Goal: Information Seeking & Learning: Compare options

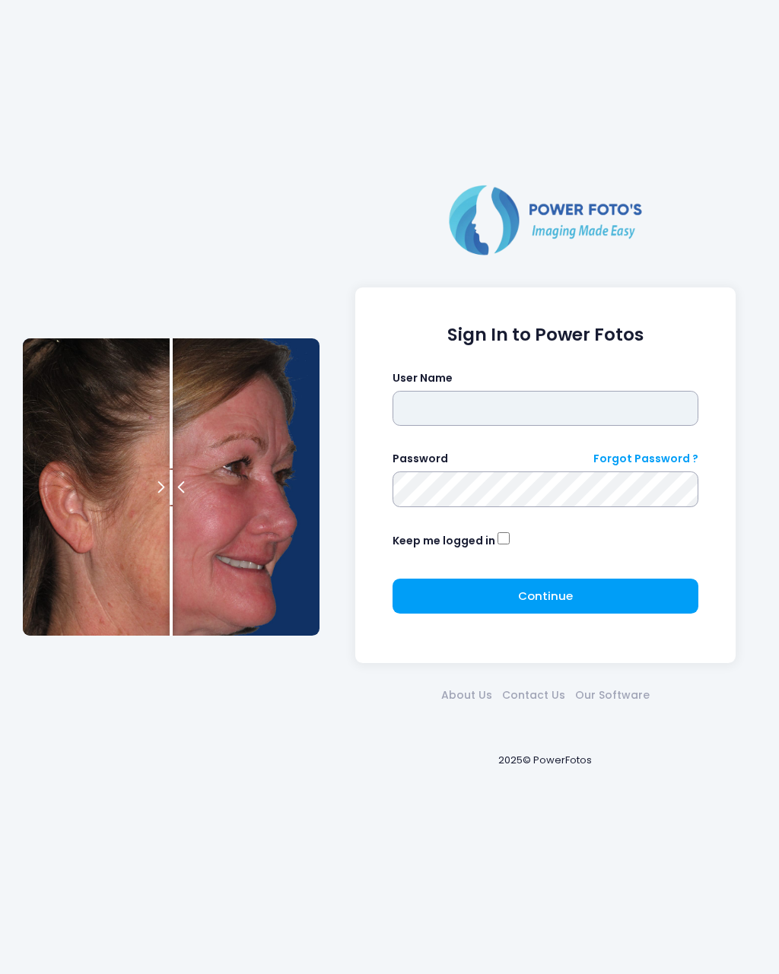
click at [556, 415] on input "text" at bounding box center [545, 408] width 306 height 35
type input "********"
click at [633, 603] on button "Continue Please wait..." at bounding box center [545, 596] width 306 height 35
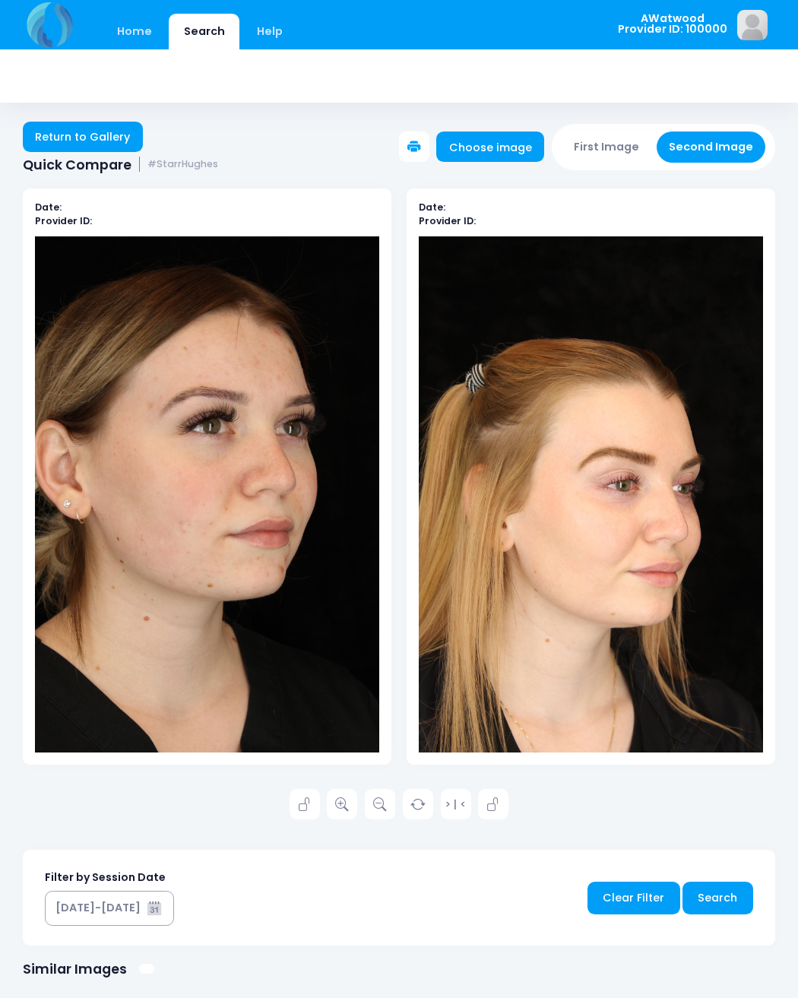
scroll to position [2, 0]
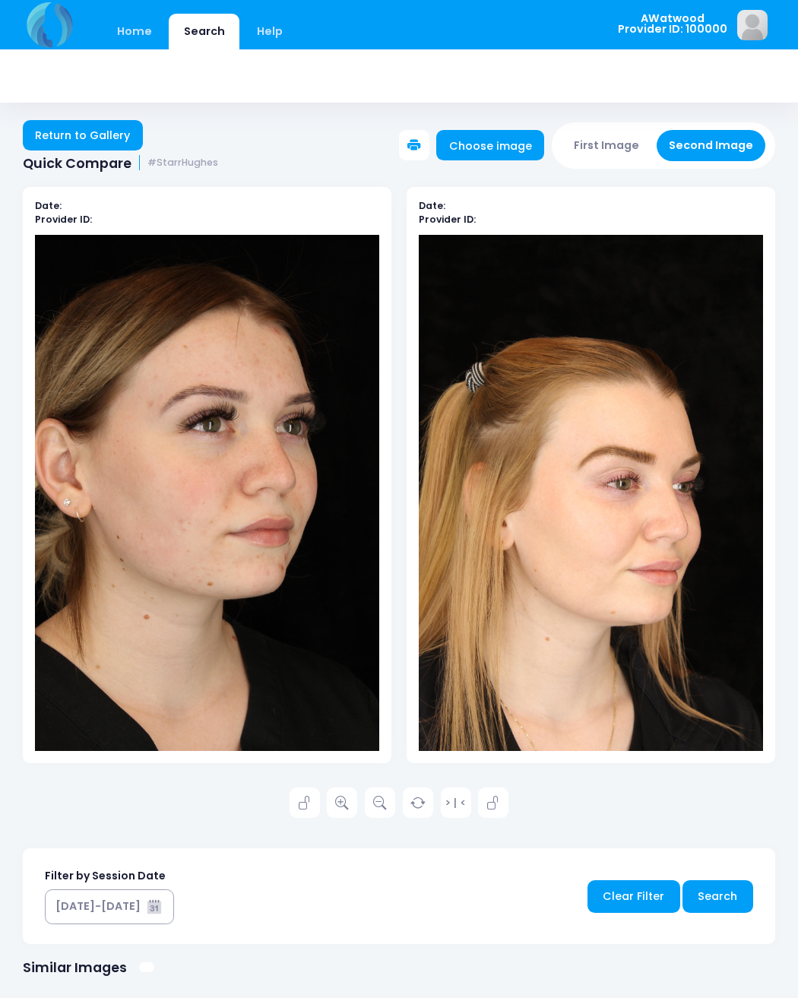
click at [58, 146] on link "Return to Gallery" at bounding box center [83, 135] width 120 height 30
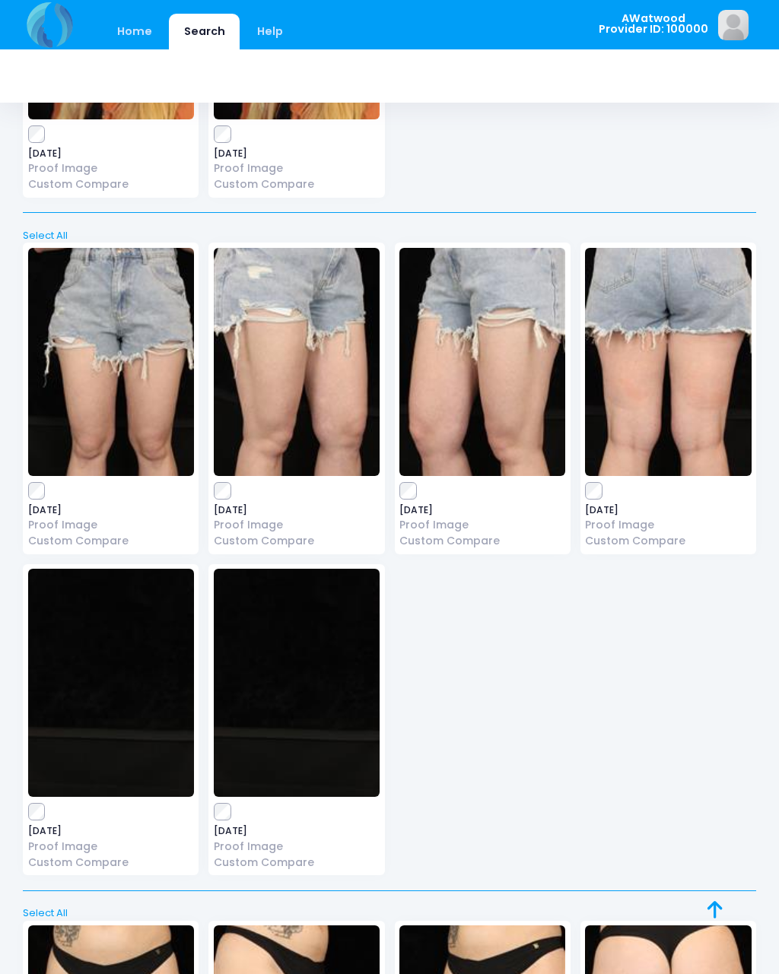
scroll to position [9781, 0]
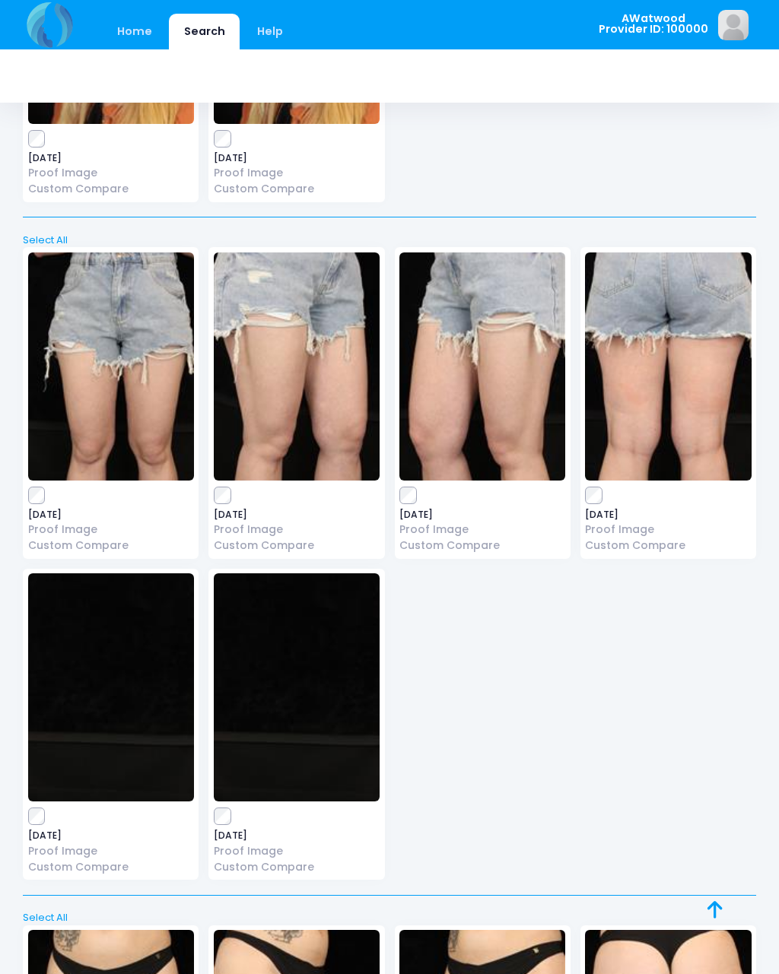
click at [117, 317] on img at bounding box center [111, 366] width 166 height 228
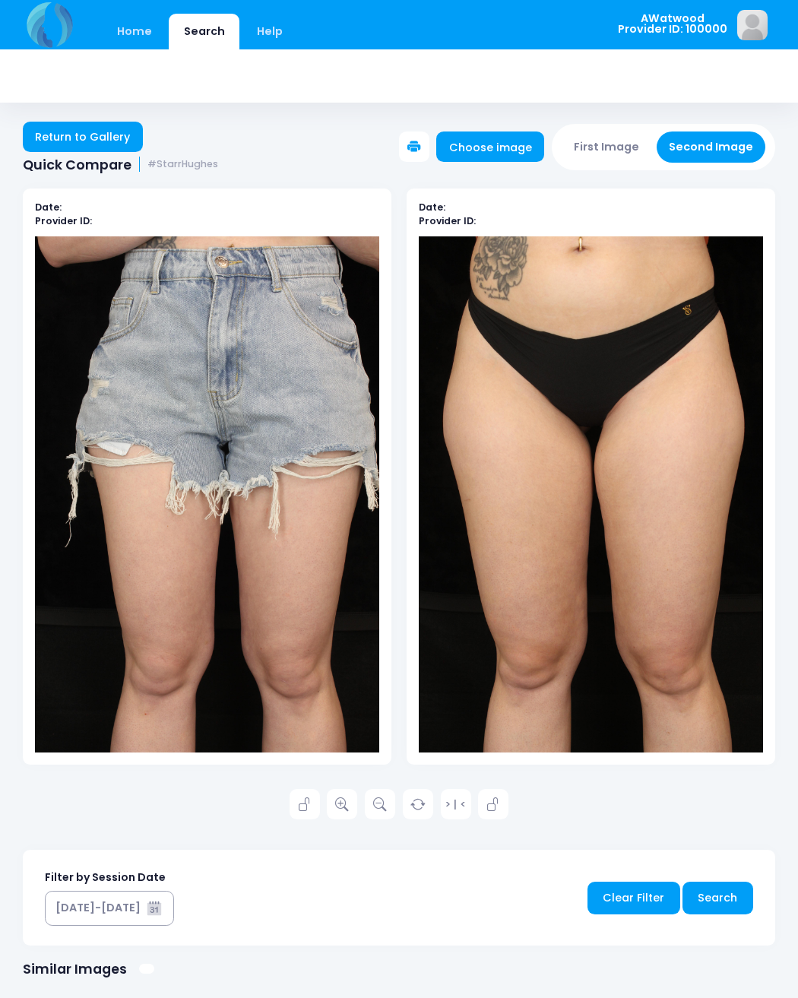
scroll to position [2, 0]
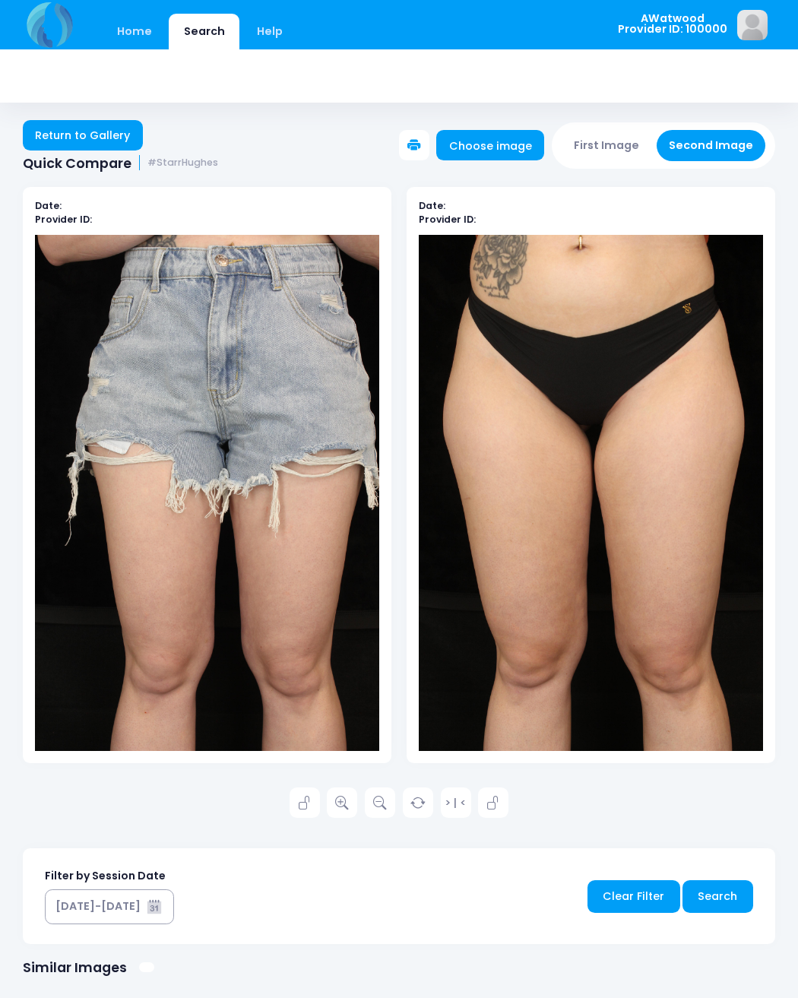
click at [346, 805] on icon at bounding box center [342, 804] width 14 height 14
click at [114, 132] on link "Return to Gallery" at bounding box center [83, 135] width 120 height 30
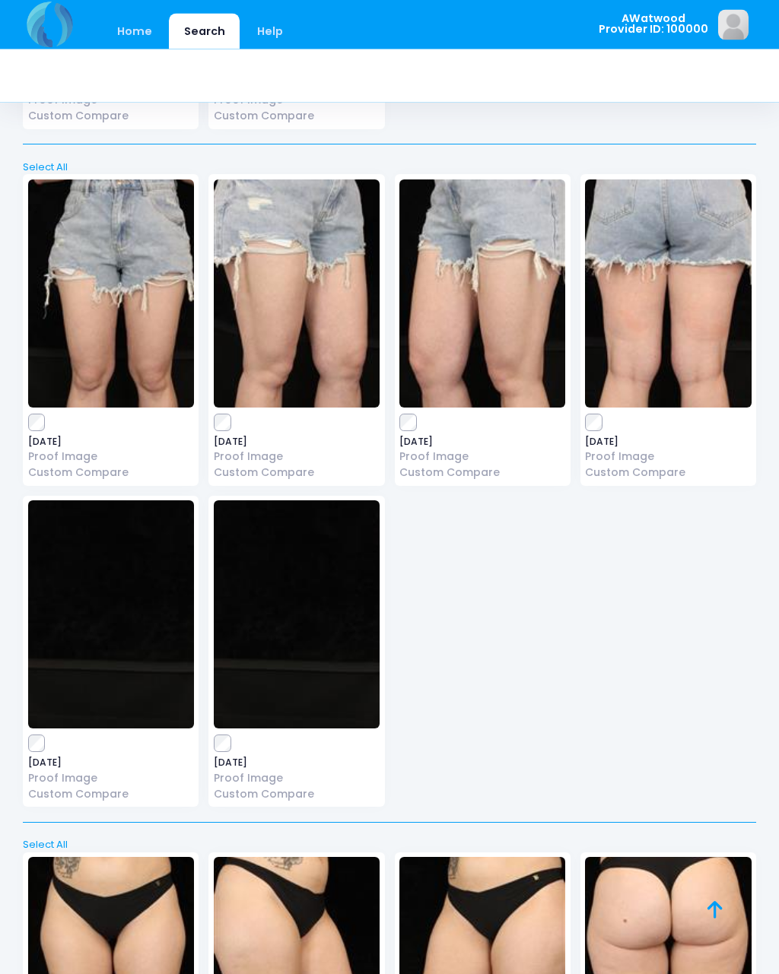
scroll to position [9855, 0]
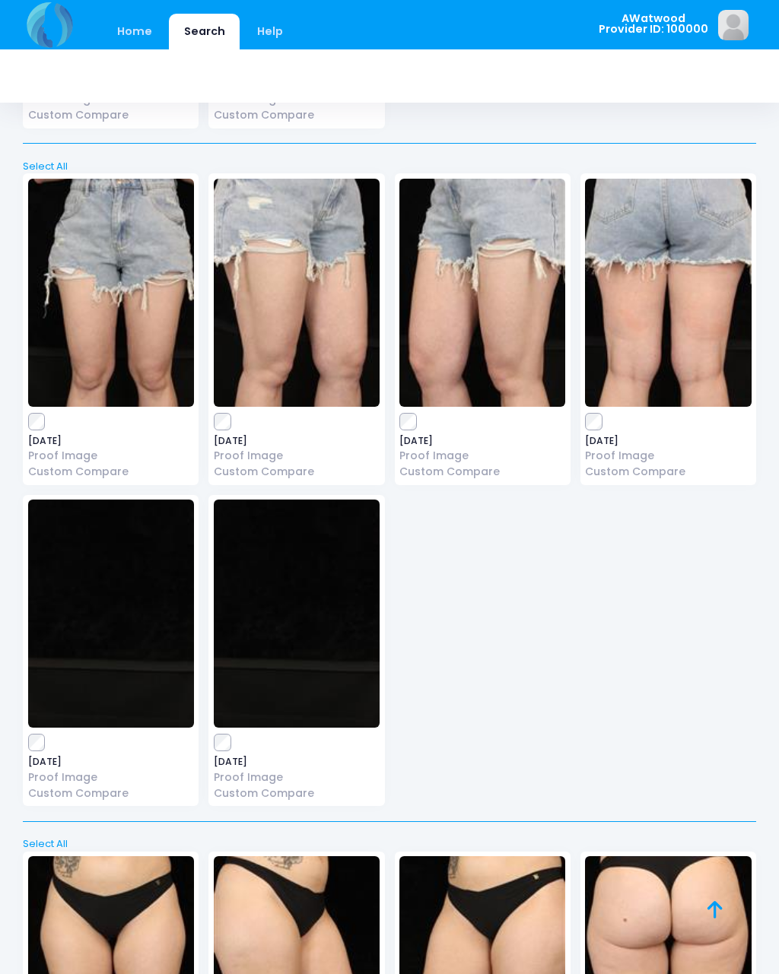
click at [496, 273] on img at bounding box center [482, 293] width 166 height 228
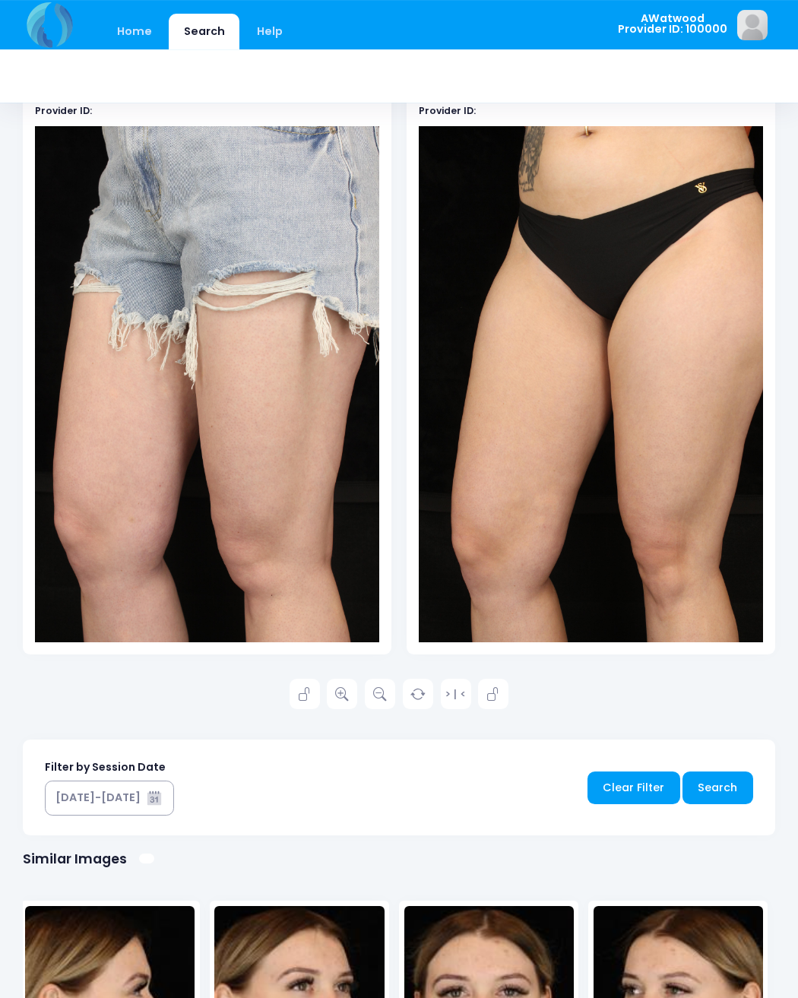
scroll to position [118, 0]
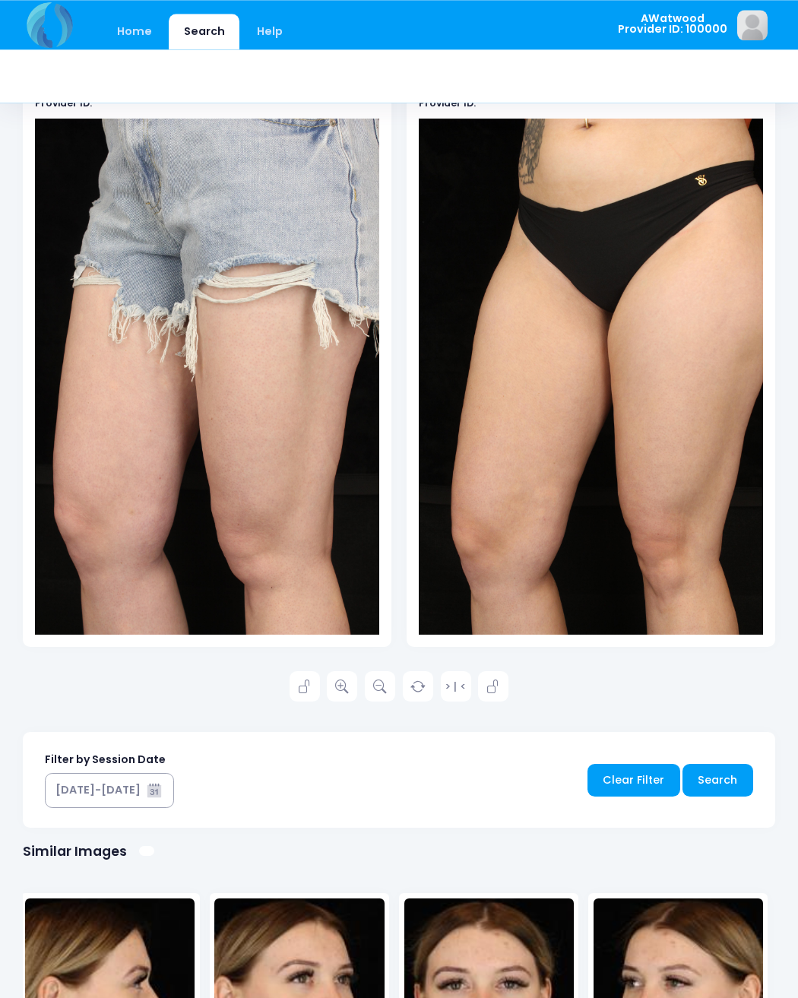
click at [341, 684] on icon at bounding box center [342, 688] width 14 height 14
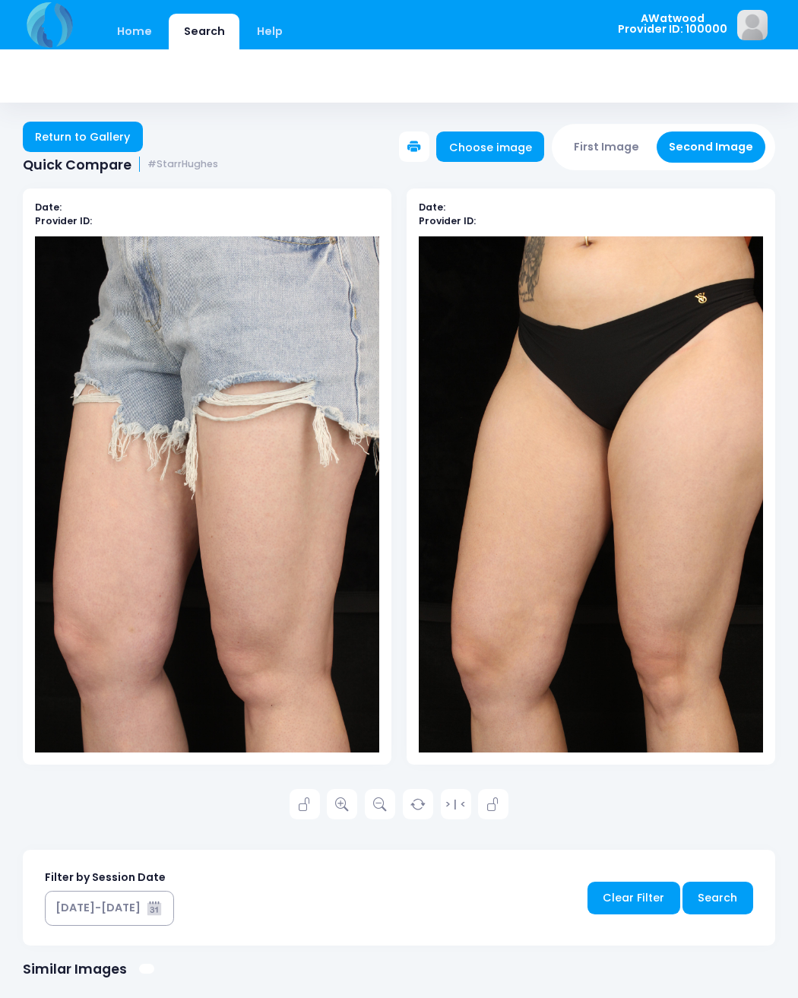
click at [70, 131] on link "Return to Gallery" at bounding box center [83, 137] width 120 height 30
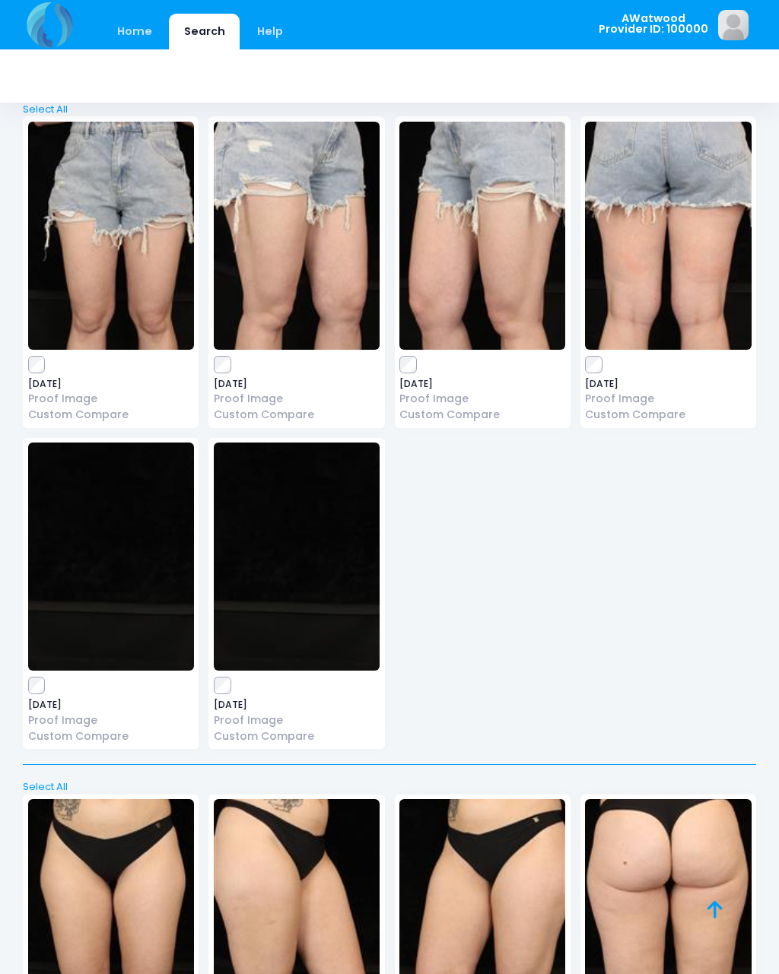
scroll to position [9909, 0]
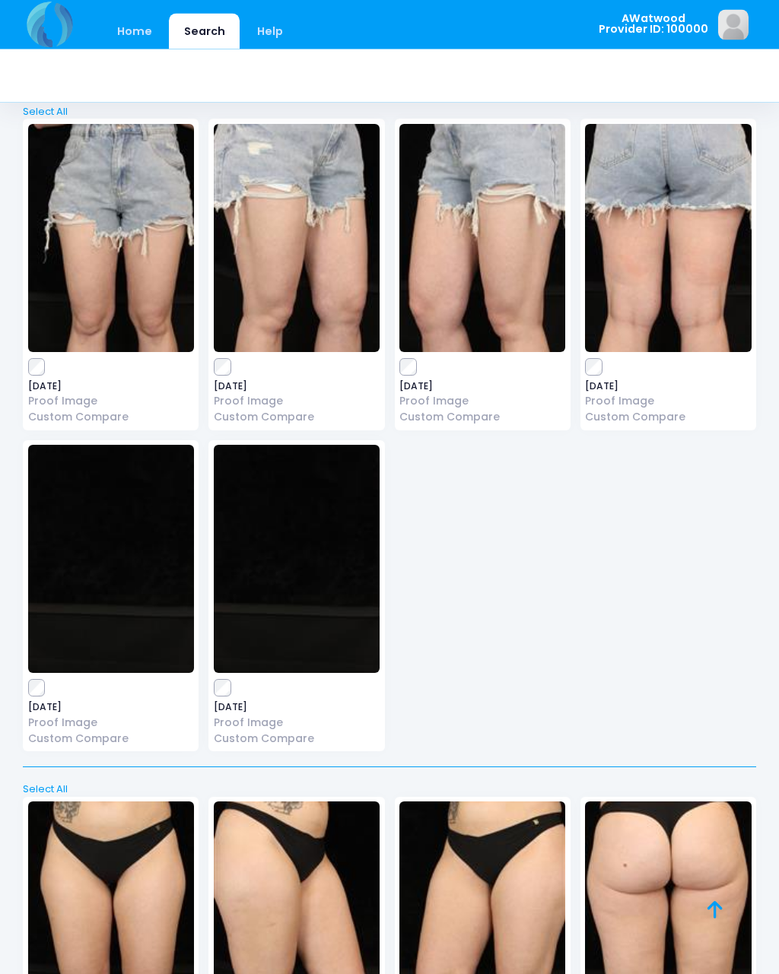
click at [698, 192] on img at bounding box center [668, 239] width 166 height 228
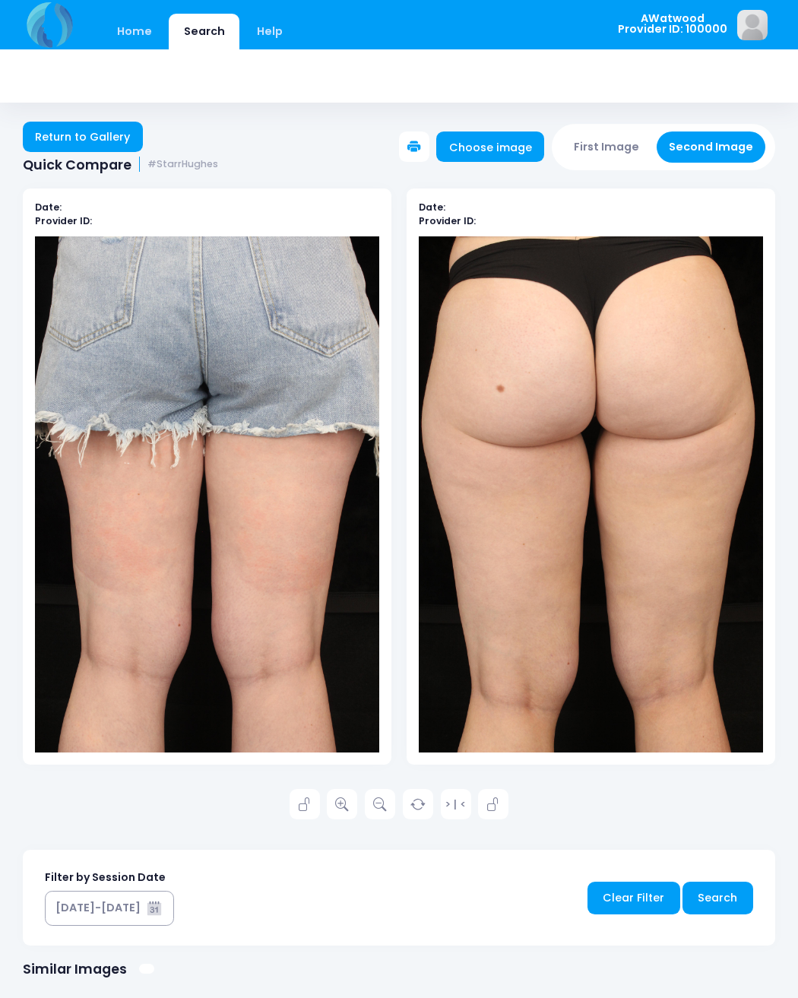
scroll to position [2, 0]
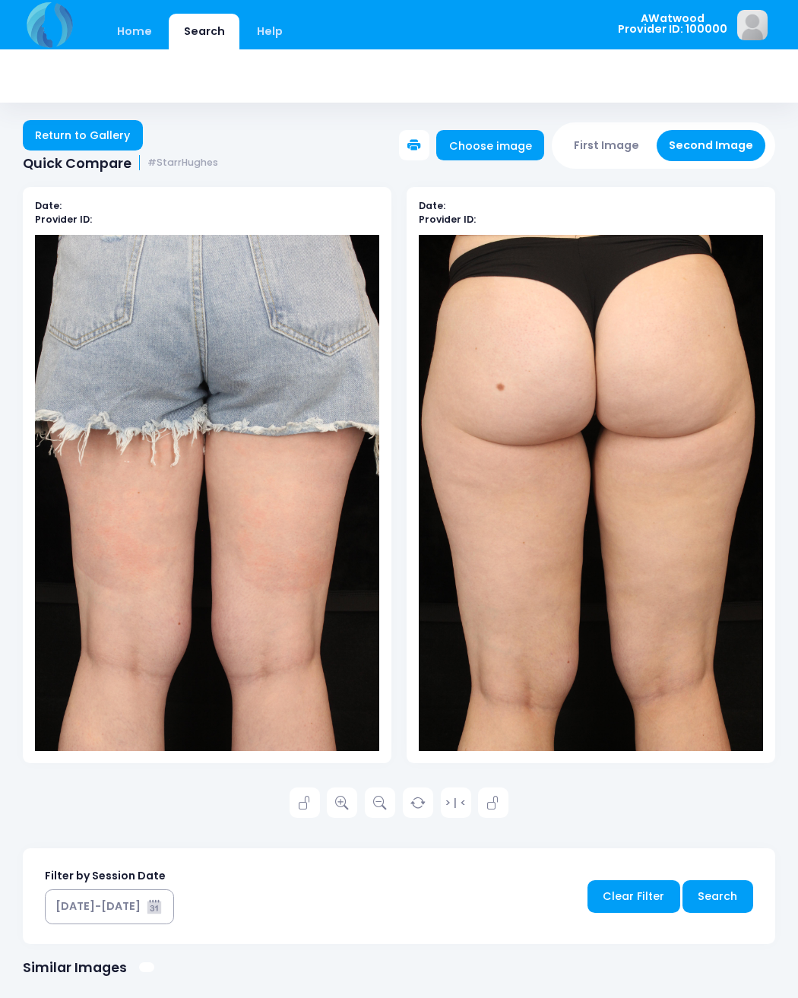
click at [91, 136] on link "Return to Gallery" at bounding box center [83, 135] width 120 height 30
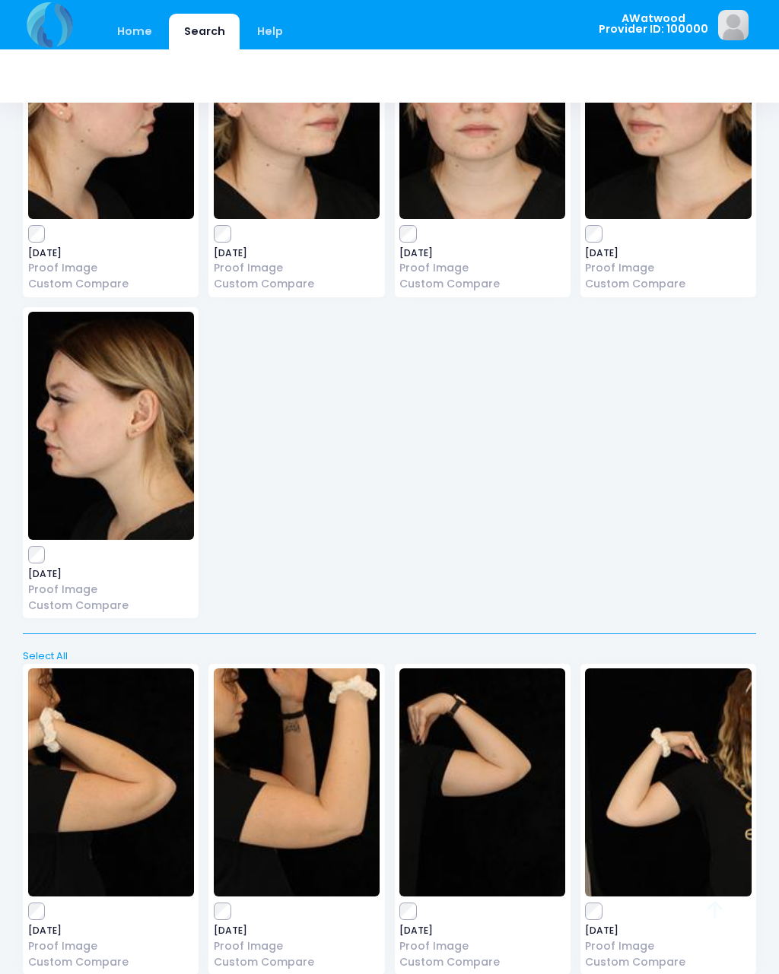
scroll to position [201, 0]
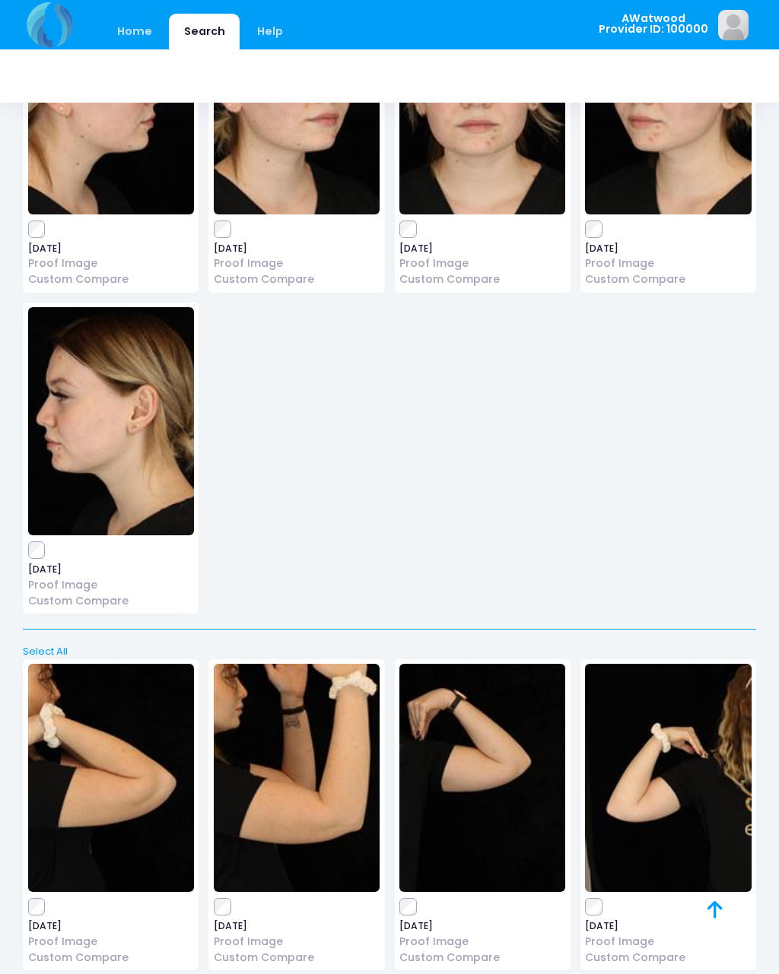
click at [116, 40] on link "Home" at bounding box center [134, 32] width 65 height 36
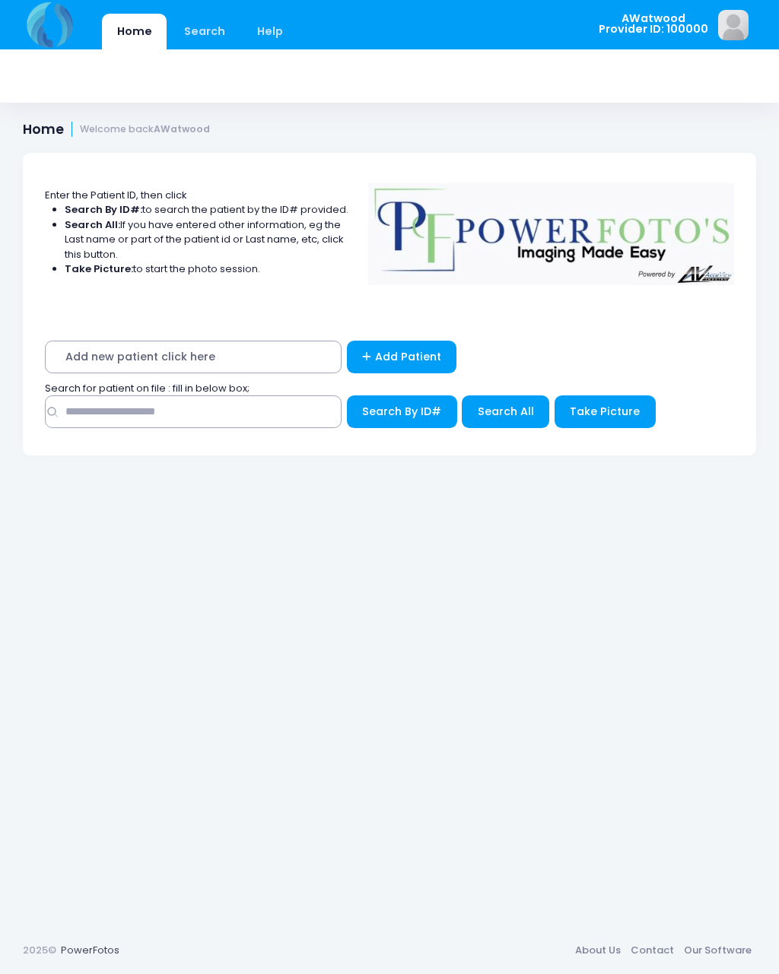
click at [97, 438] on div "Add new patient click here Add Patient Search for patient on file : fill in bel…" at bounding box center [389, 388] width 733 height 135
click at [79, 422] on input "text" at bounding box center [193, 411] width 297 height 33
type input "****"
click at [505, 413] on span "Search All" at bounding box center [505, 411] width 56 height 15
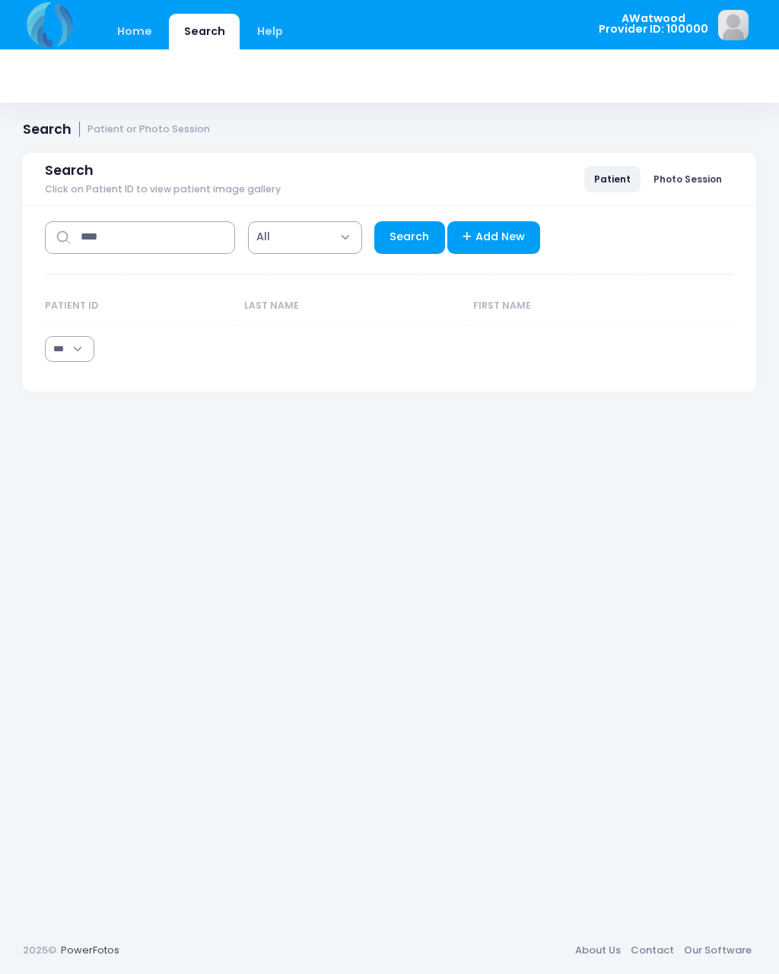
select select "***"
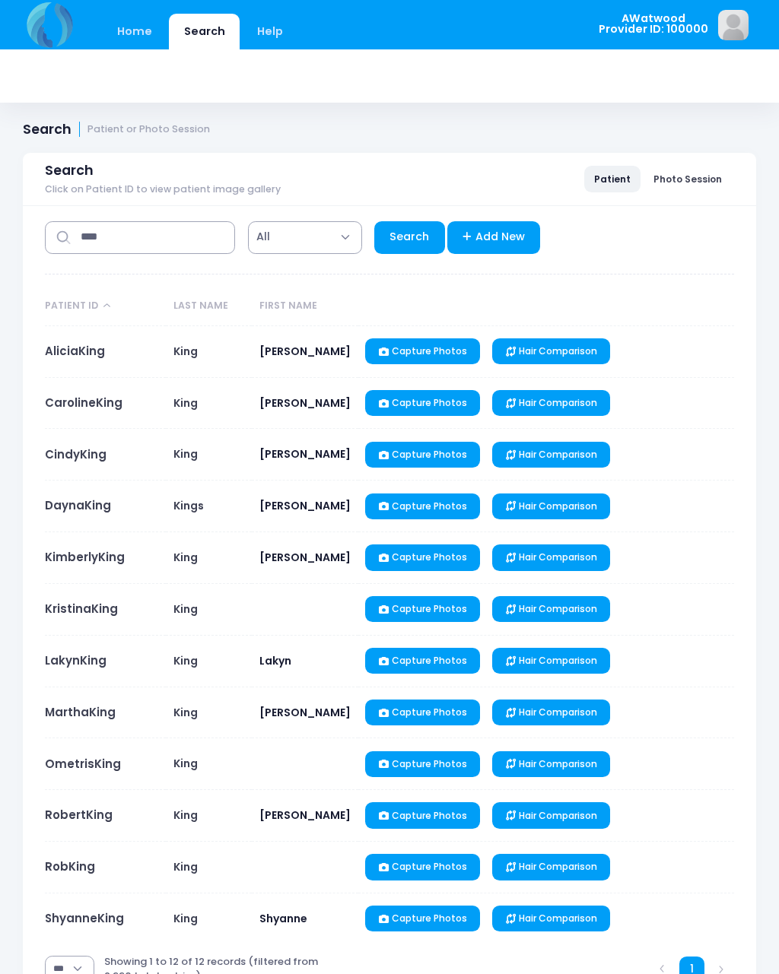
click at [66, 403] on link "CarolineKing" at bounding box center [84, 403] width 78 height 16
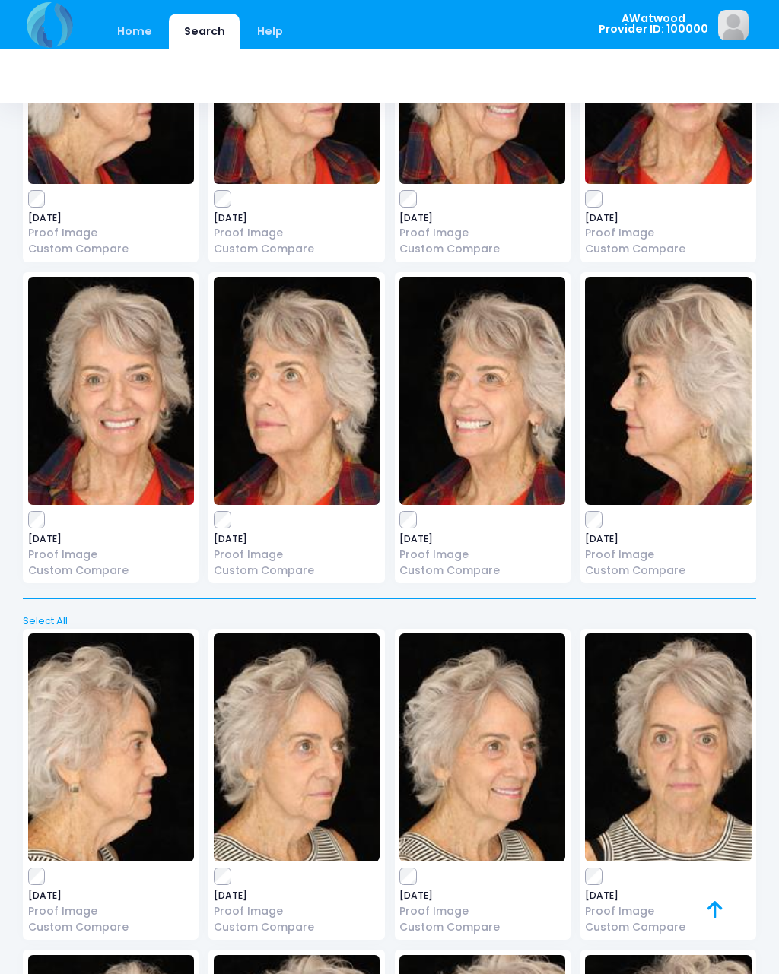
scroll to position [1594, 0]
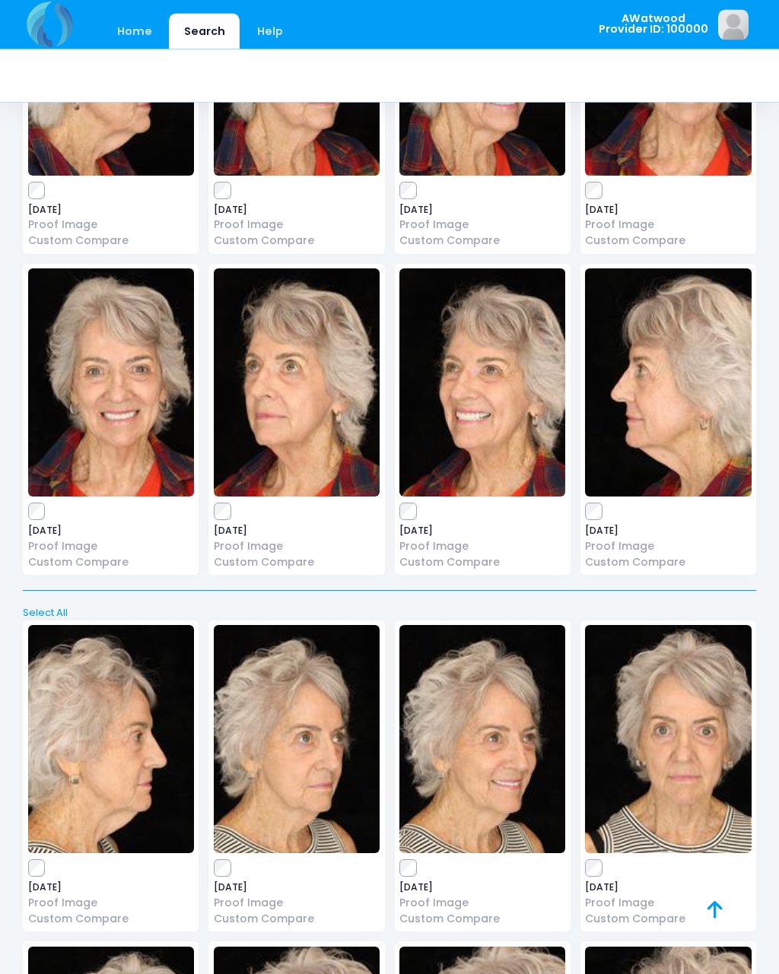
click at [477, 912] on link "Custom Compare" at bounding box center [482, 920] width 166 height 16
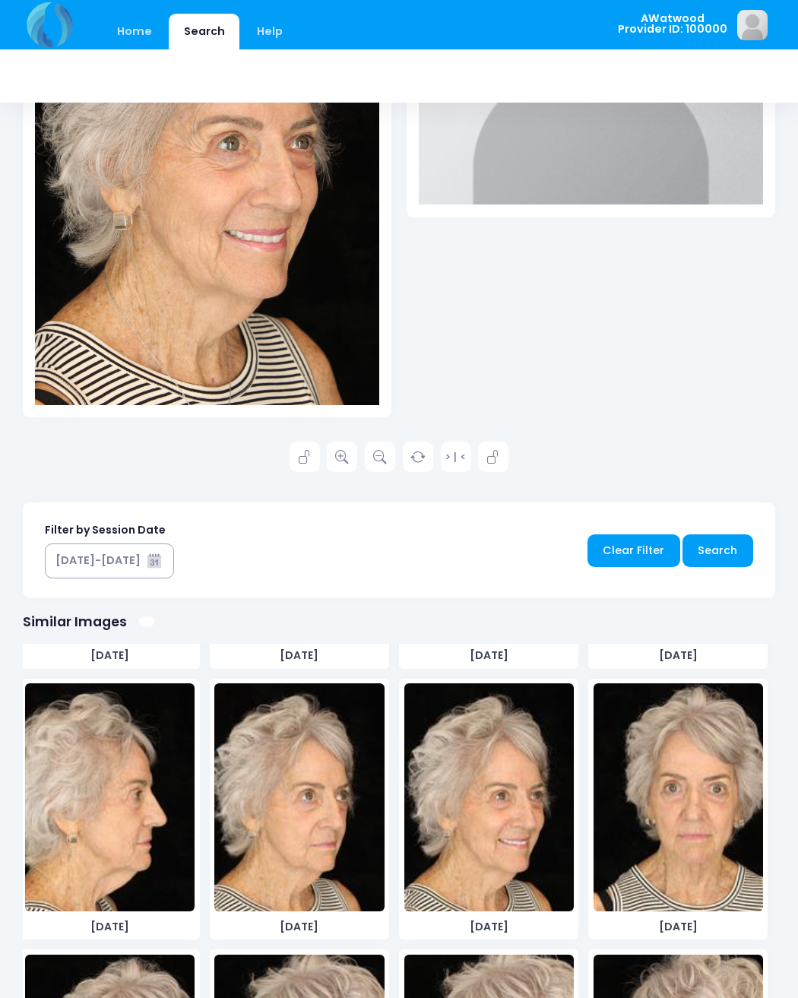
scroll to position [1608, 0]
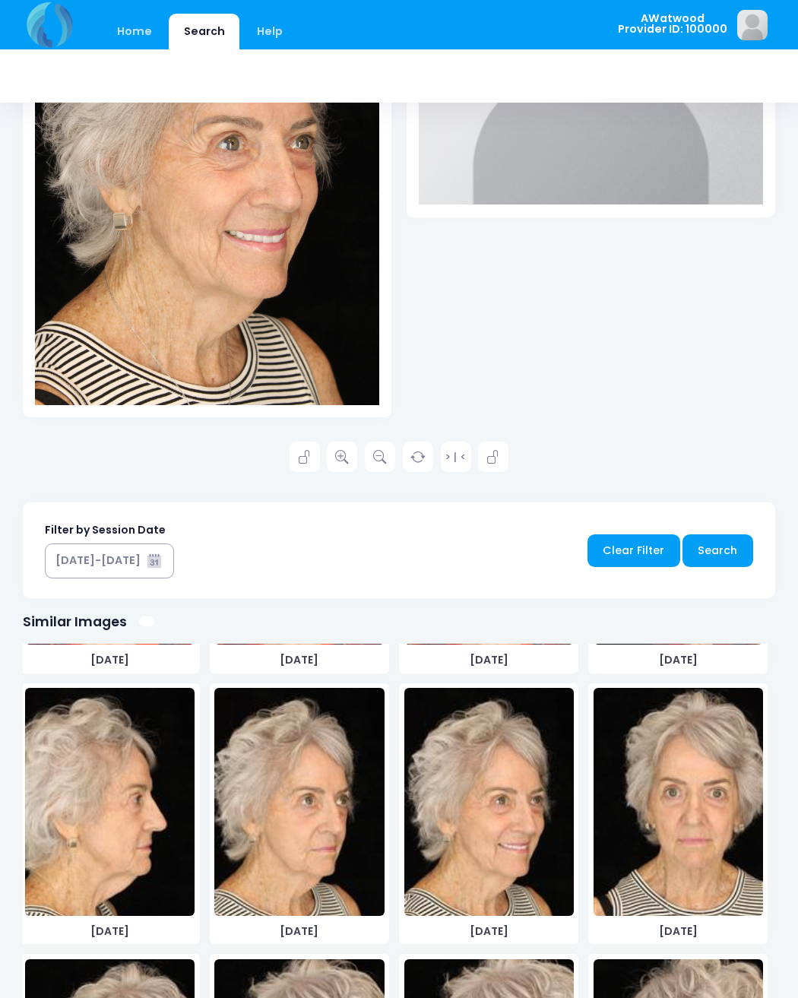
click at [490, 859] on img at bounding box center [489, 802] width 170 height 228
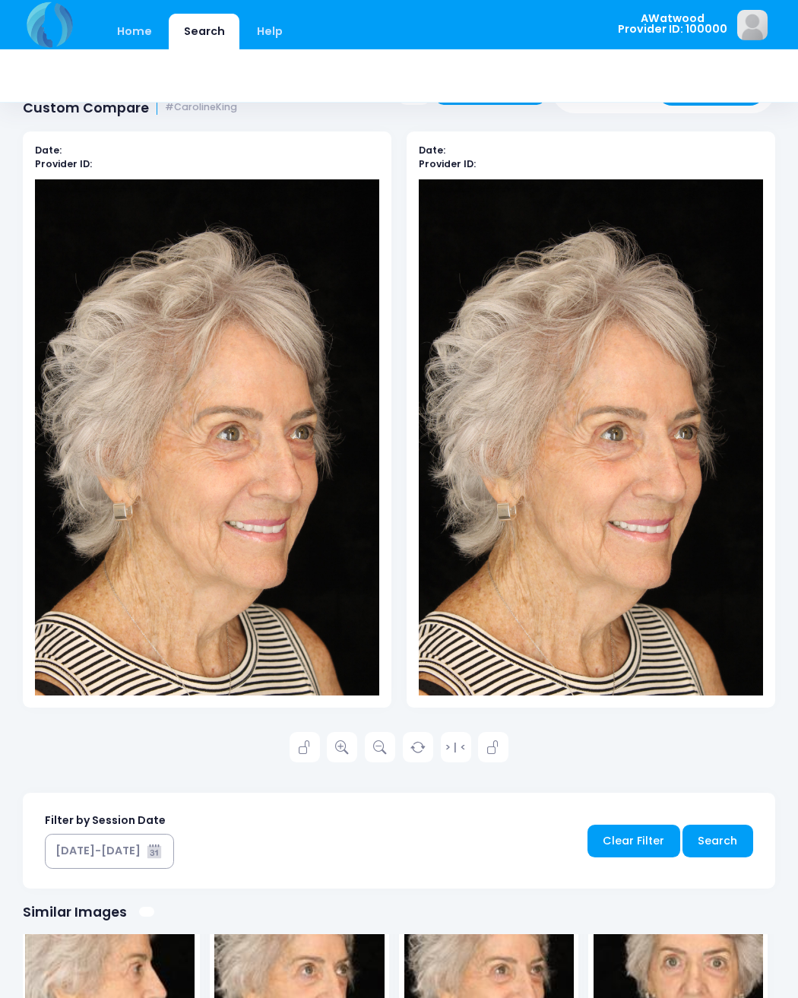
scroll to position [53, 0]
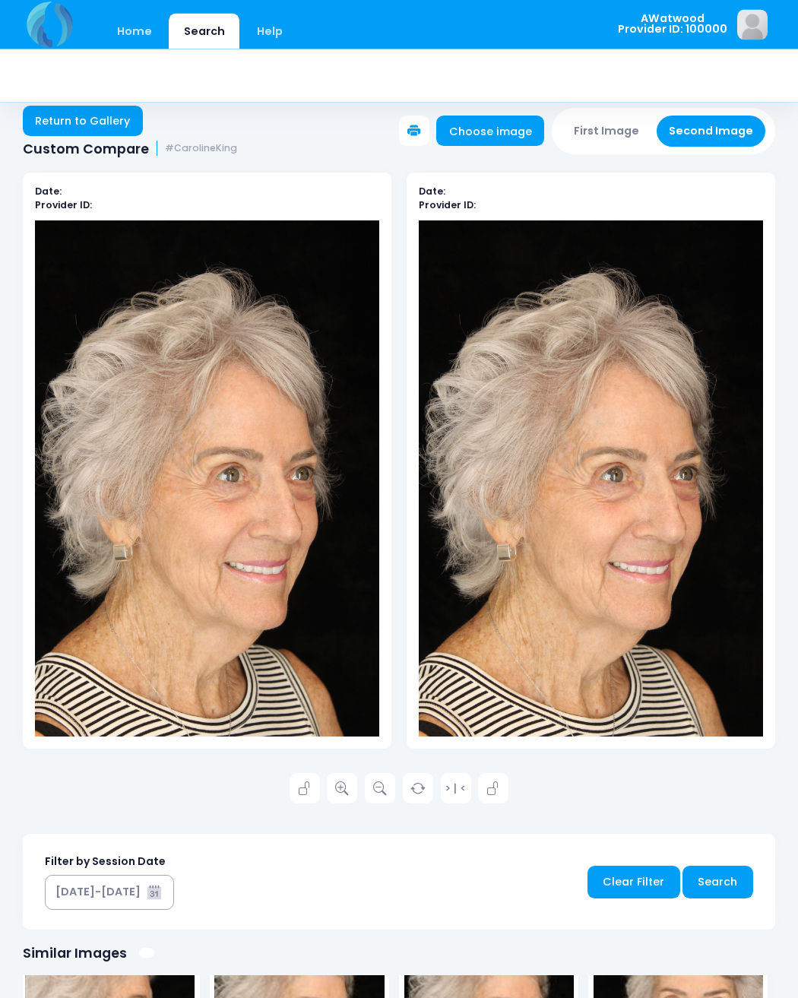
click at [621, 135] on button "First Image" at bounding box center [607, 131] width 90 height 31
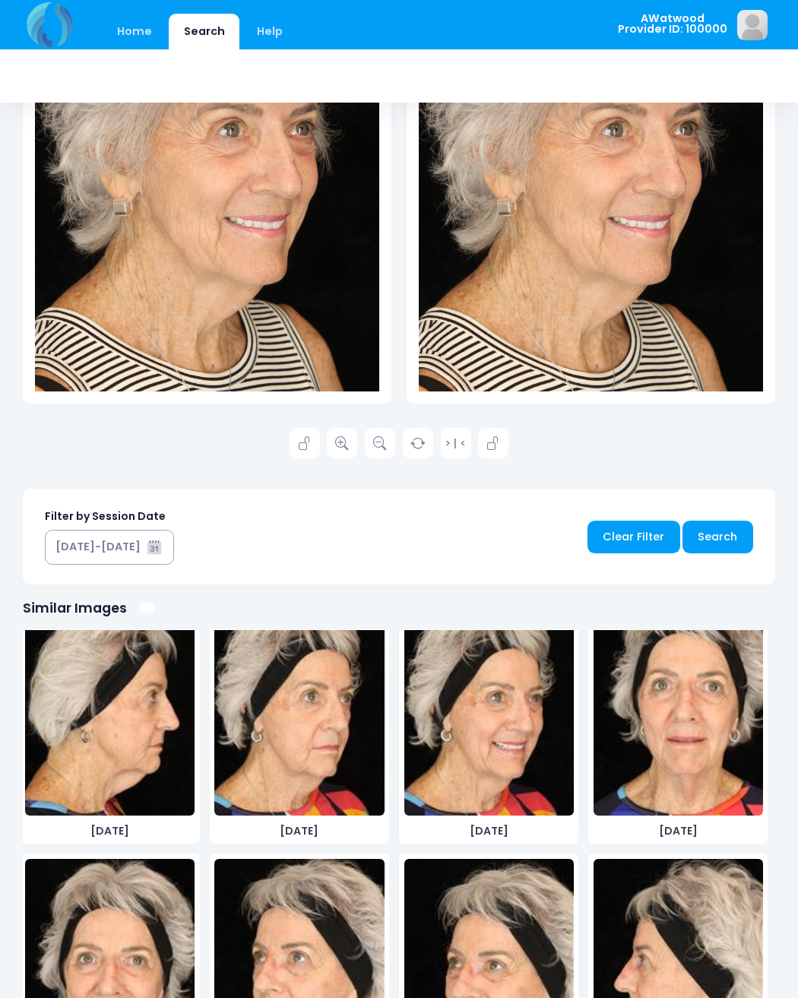
scroll to position [599, 0]
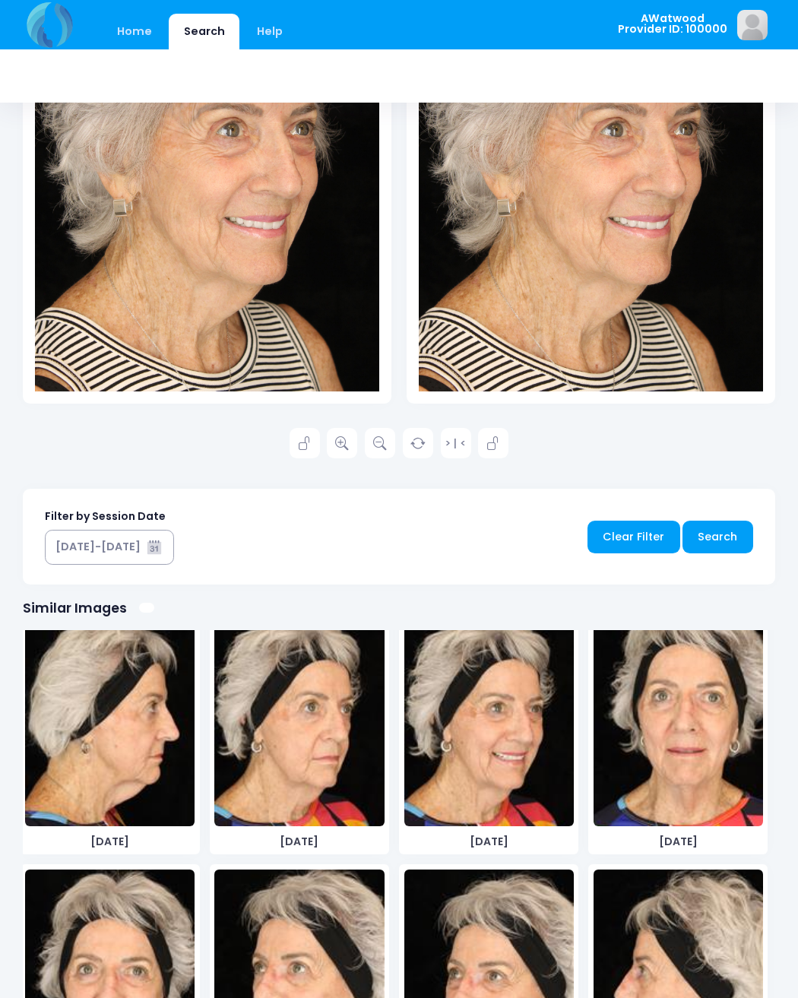
click at [493, 784] on img at bounding box center [489, 712] width 170 height 228
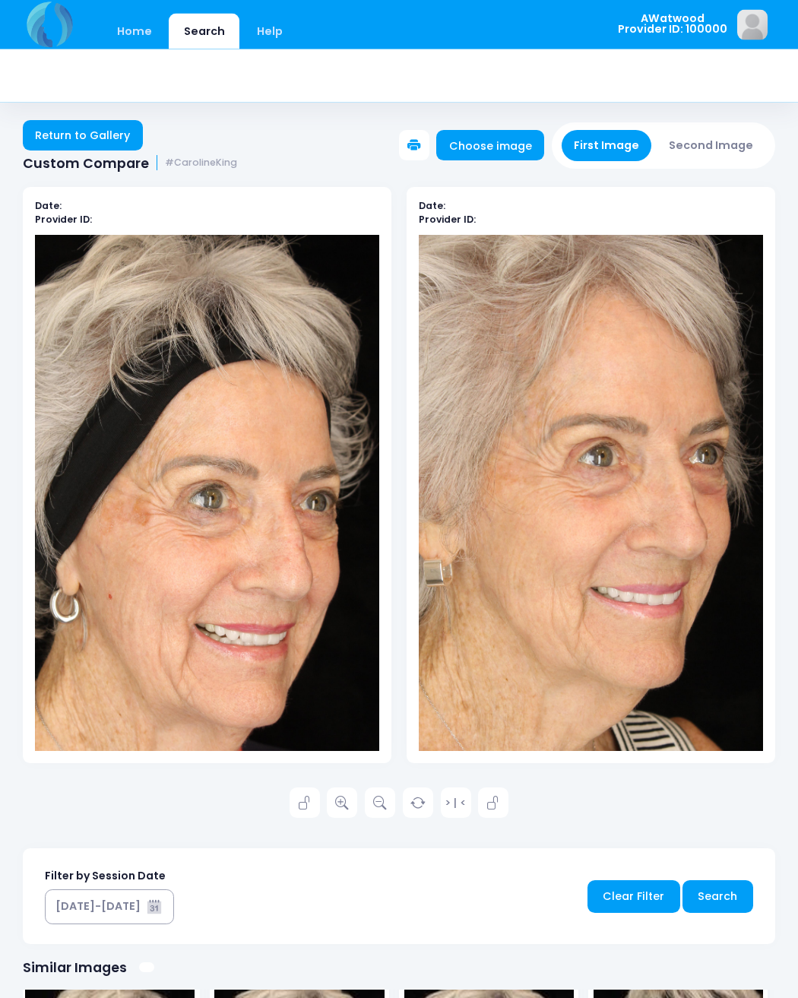
scroll to position [0, 0]
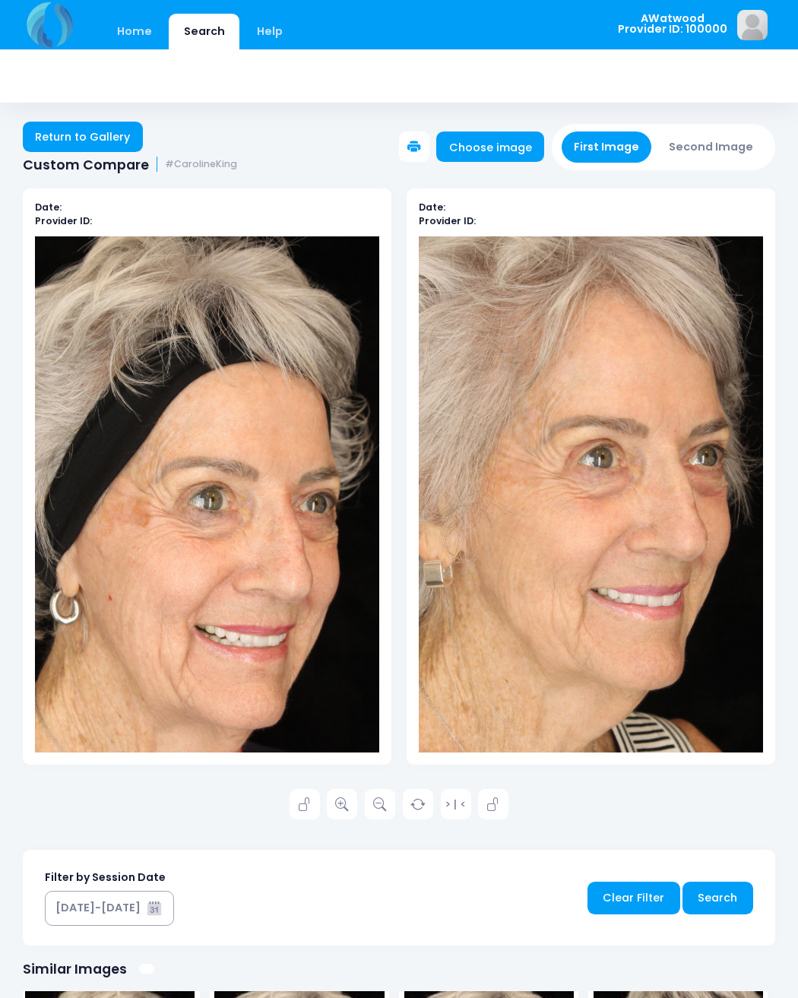
click at [70, 137] on link "Return to Gallery" at bounding box center [83, 137] width 120 height 30
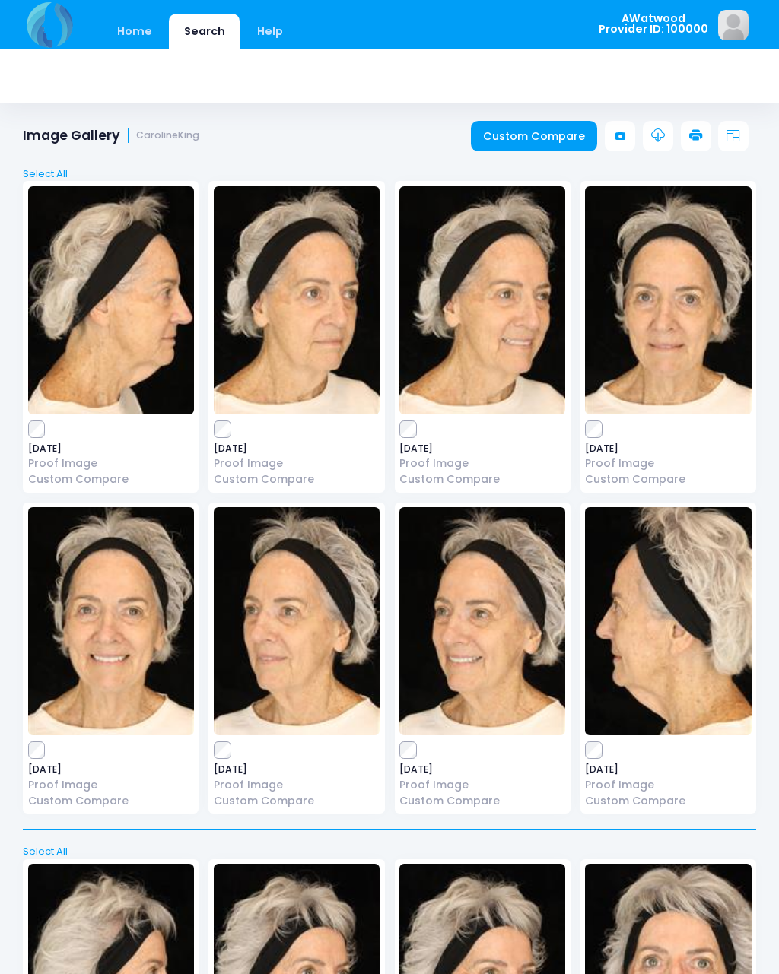
scroll to position [23, 0]
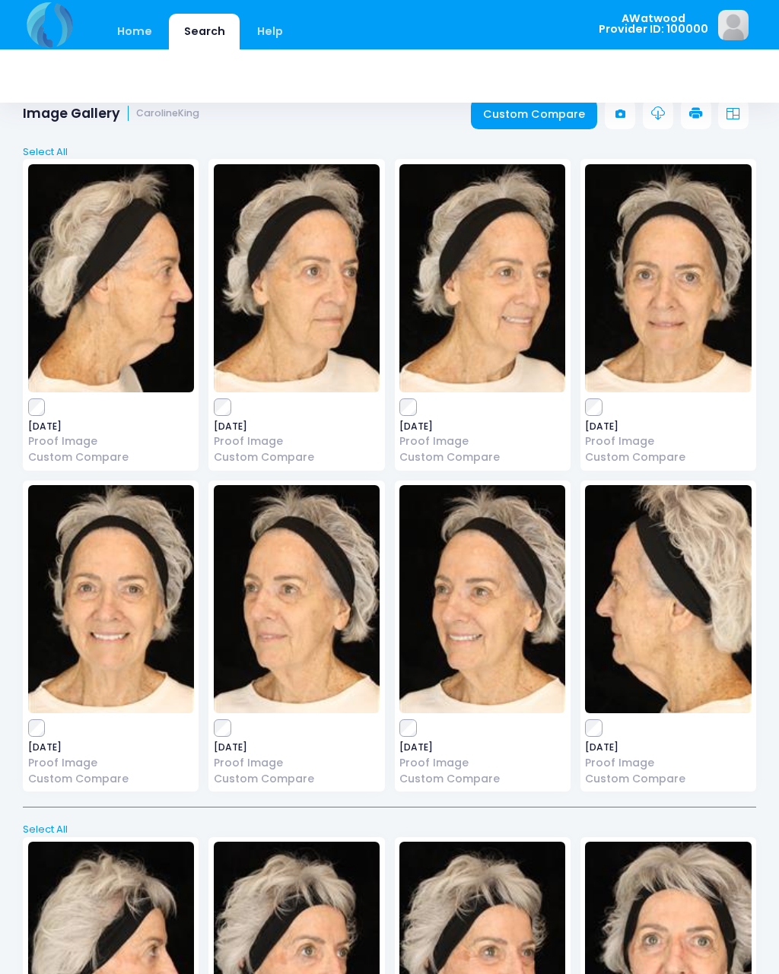
click at [617, 333] on img at bounding box center [668, 278] width 166 height 228
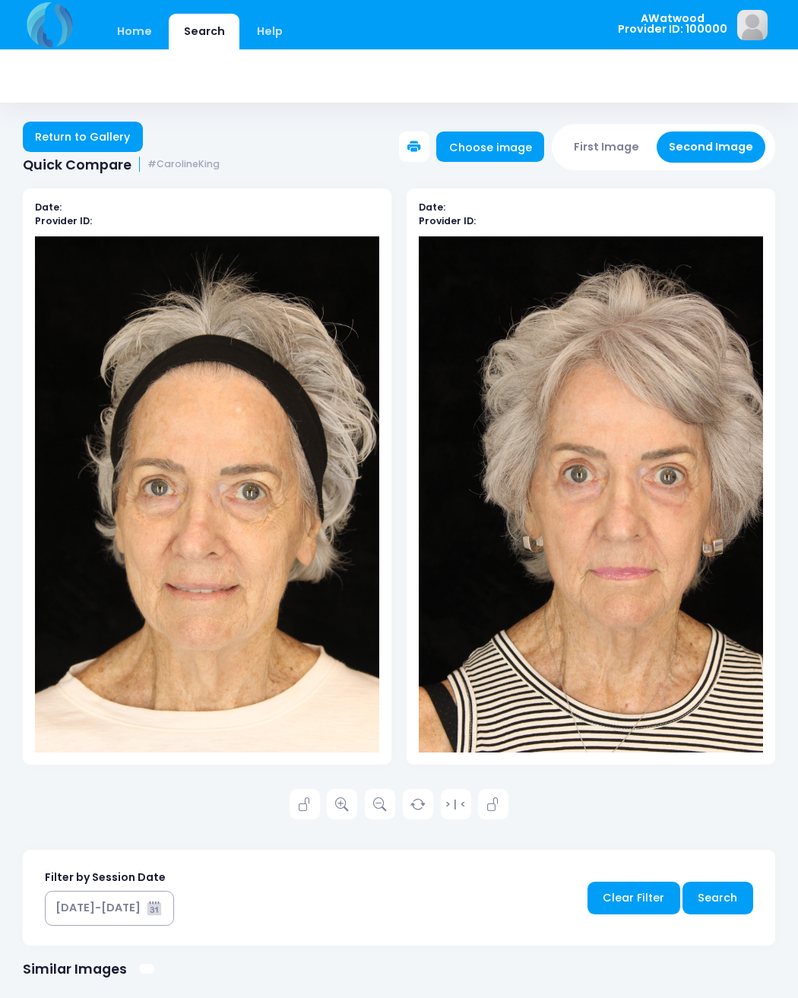
scroll to position [2, 0]
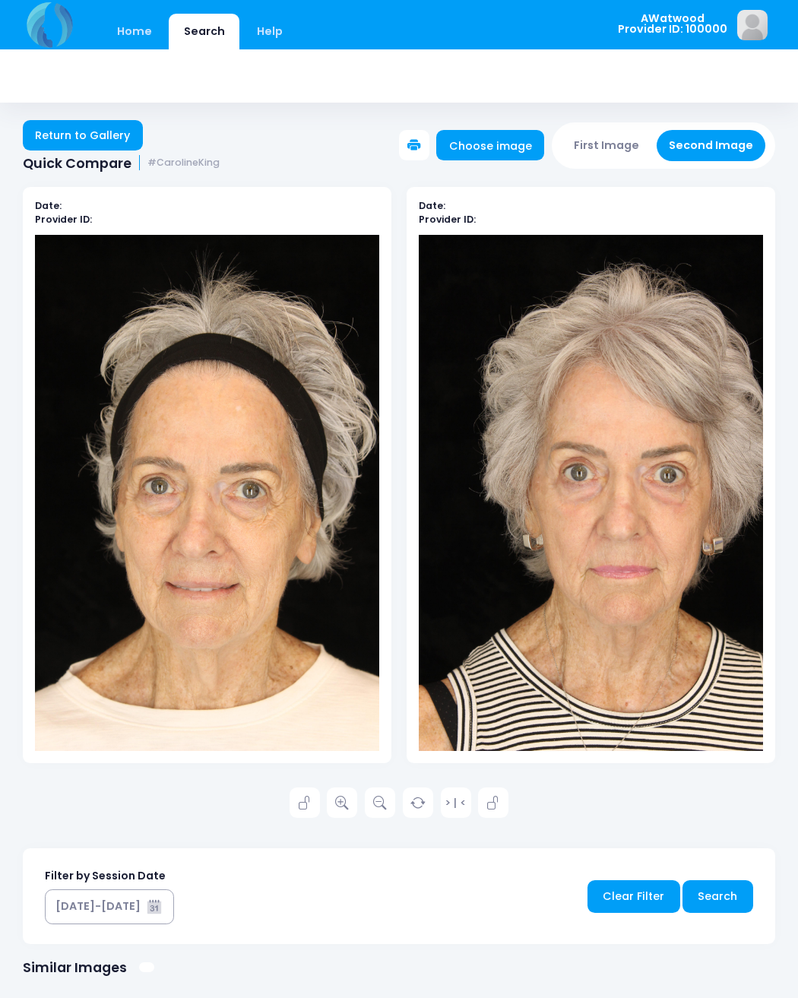
click at [65, 122] on link "Return to Gallery" at bounding box center [83, 135] width 120 height 30
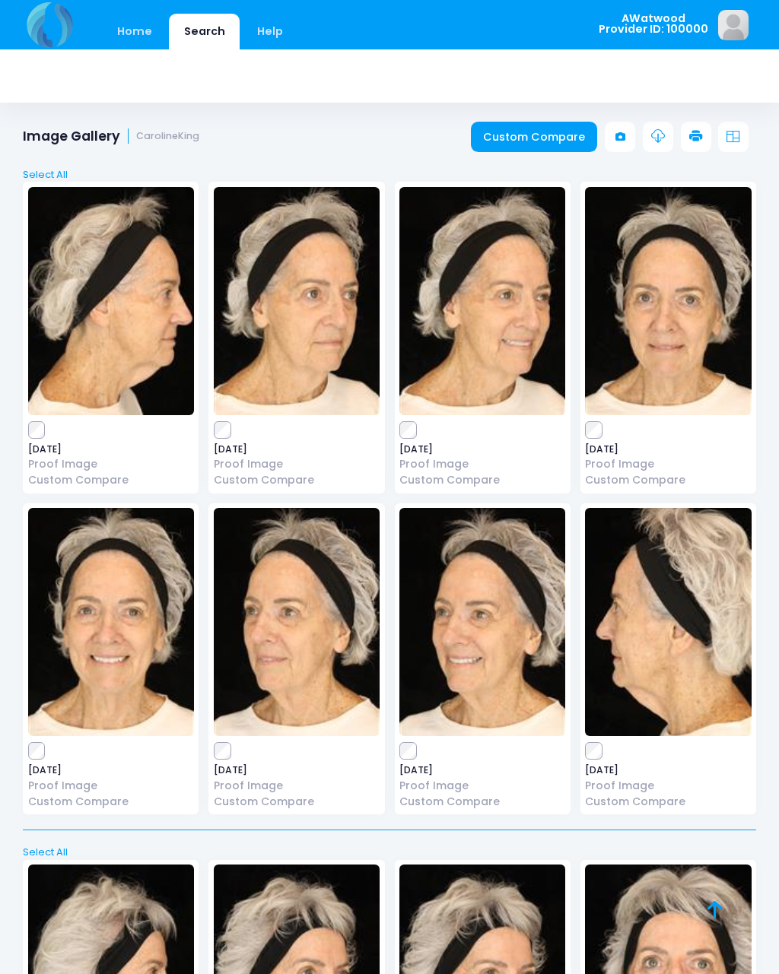
click at [33, 733] on img at bounding box center [111, 622] width 166 height 228
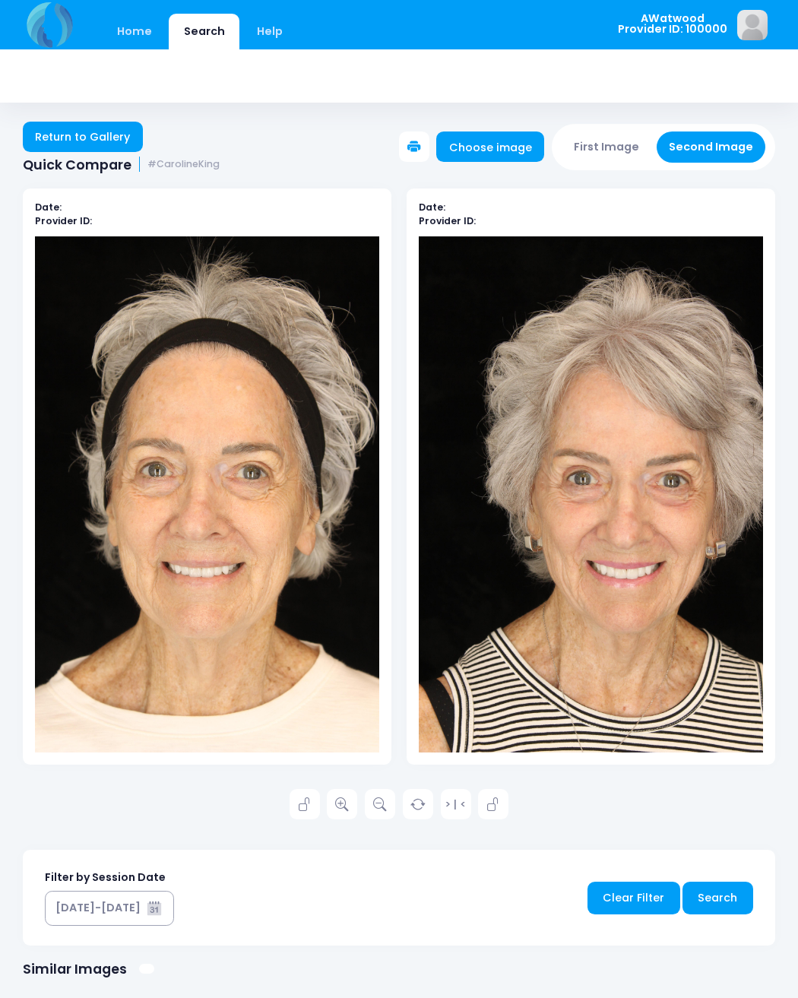
scroll to position [2, 0]
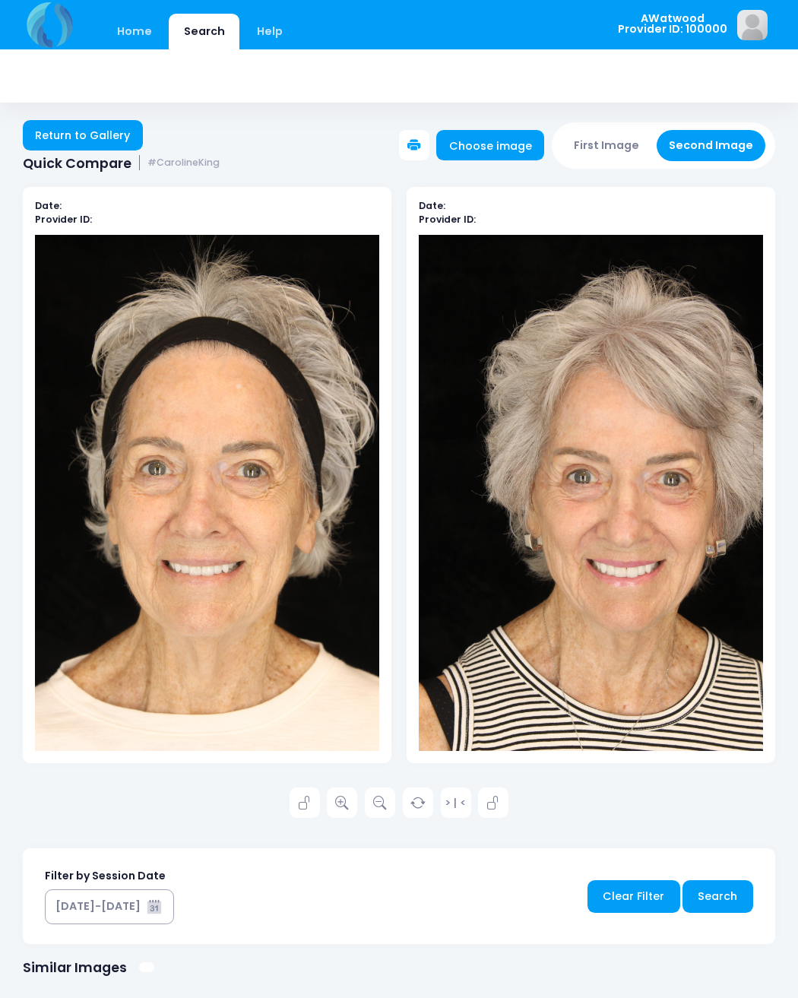
click at [335, 801] on link at bounding box center [342, 803] width 30 height 30
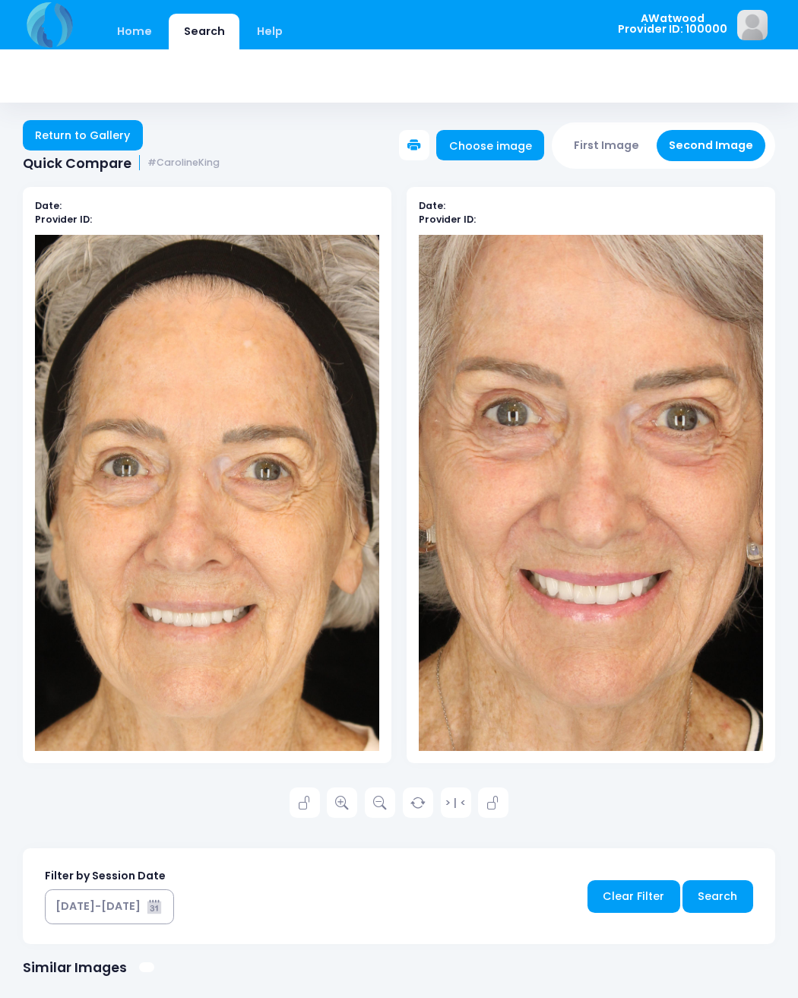
click at [101, 128] on link "Return to Gallery" at bounding box center [83, 135] width 120 height 30
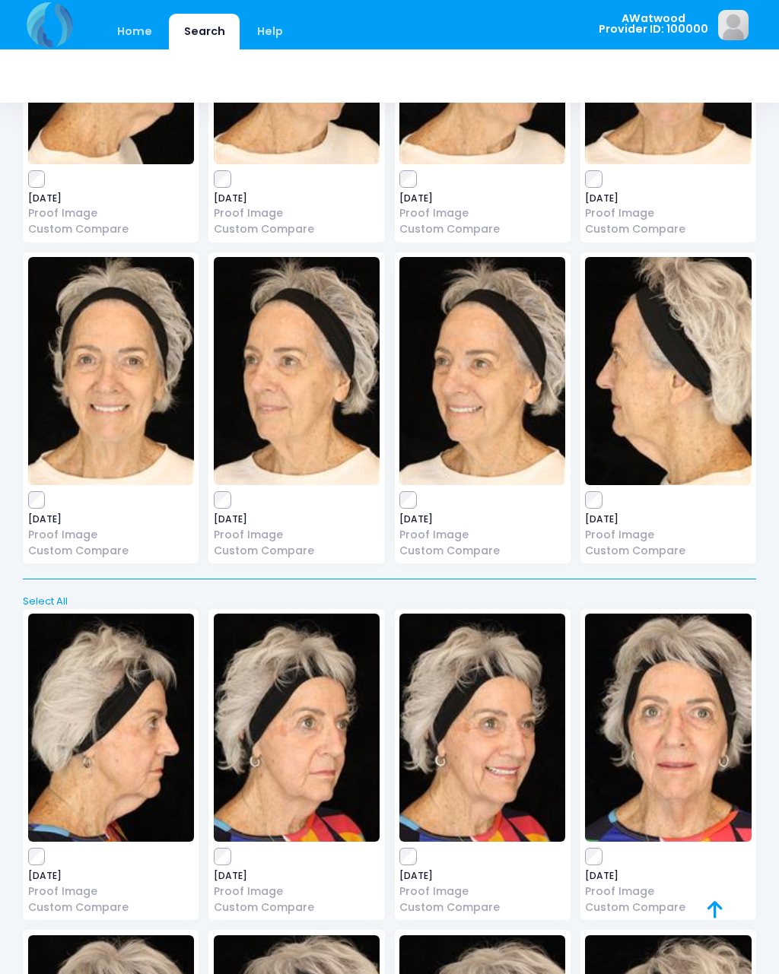
scroll to position [234, 0]
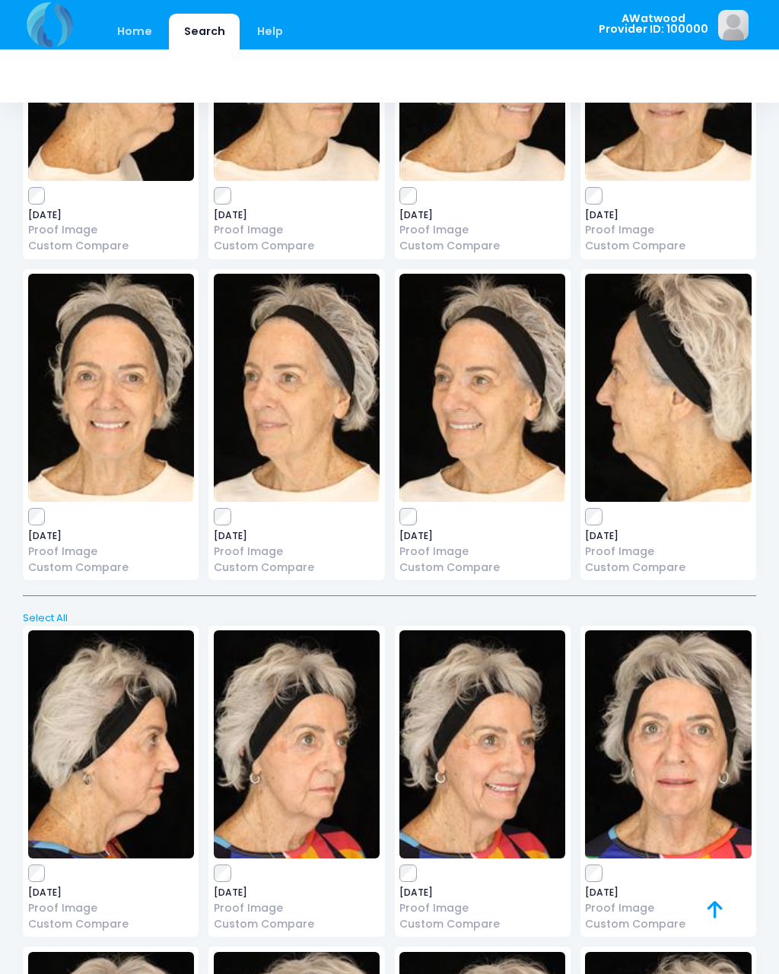
click at [444, 441] on img at bounding box center [482, 388] width 166 height 228
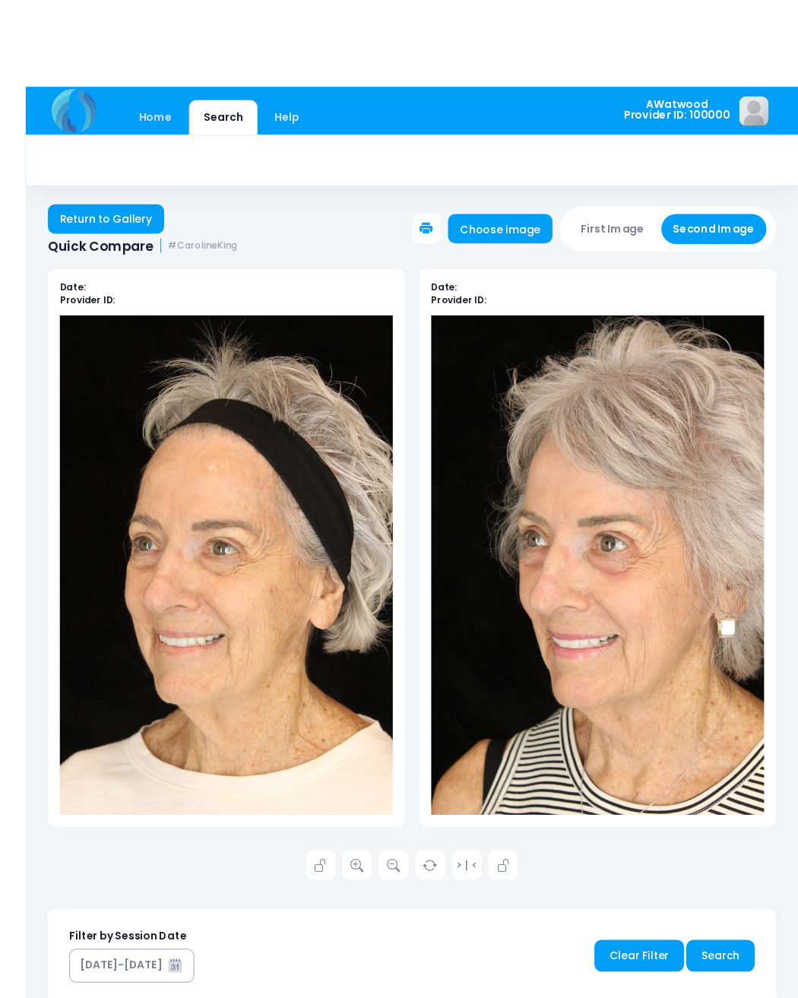
scroll to position [29, 0]
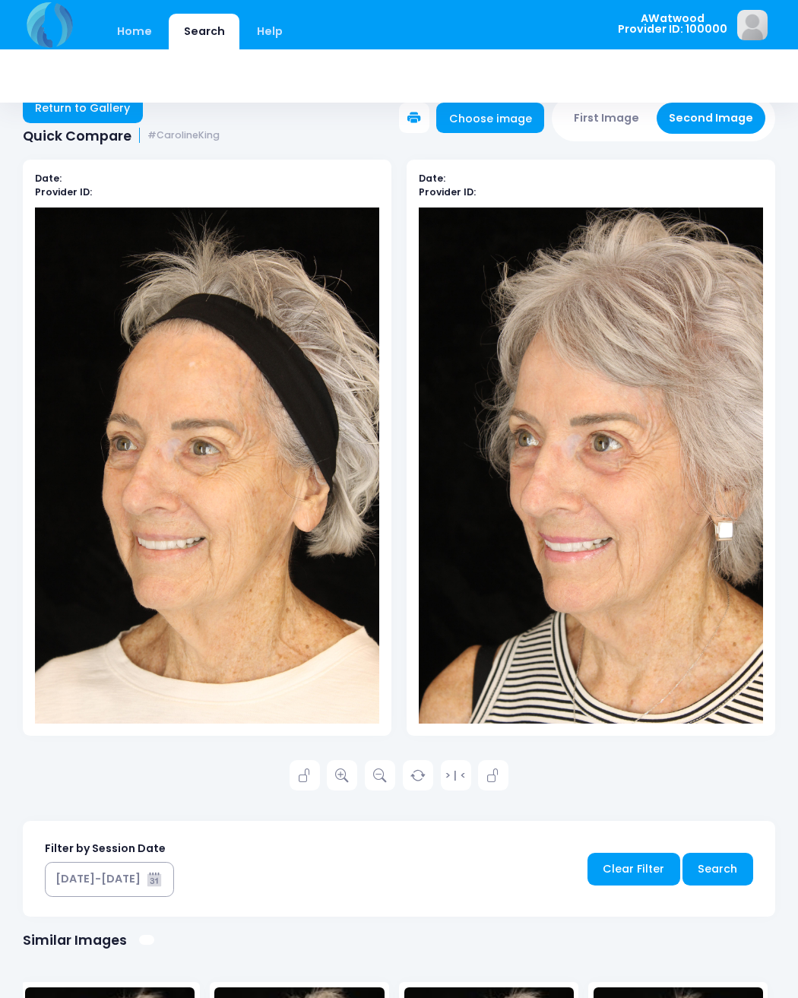
click at [341, 789] on link at bounding box center [342, 775] width 30 height 30
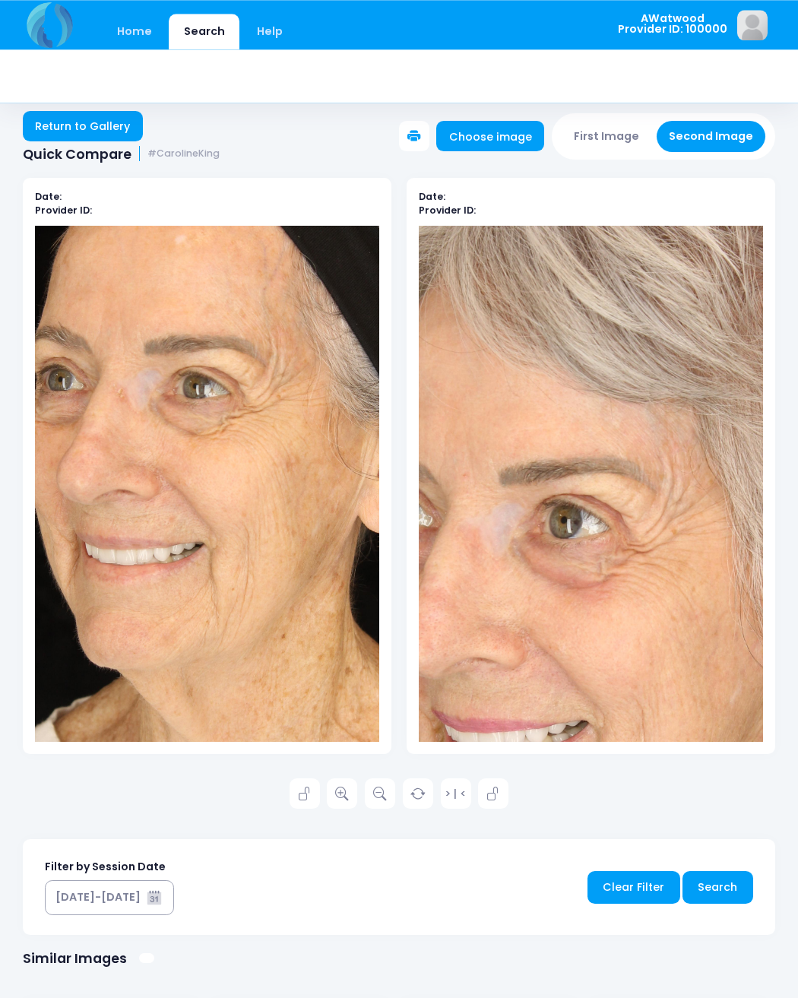
scroll to position [14, 0]
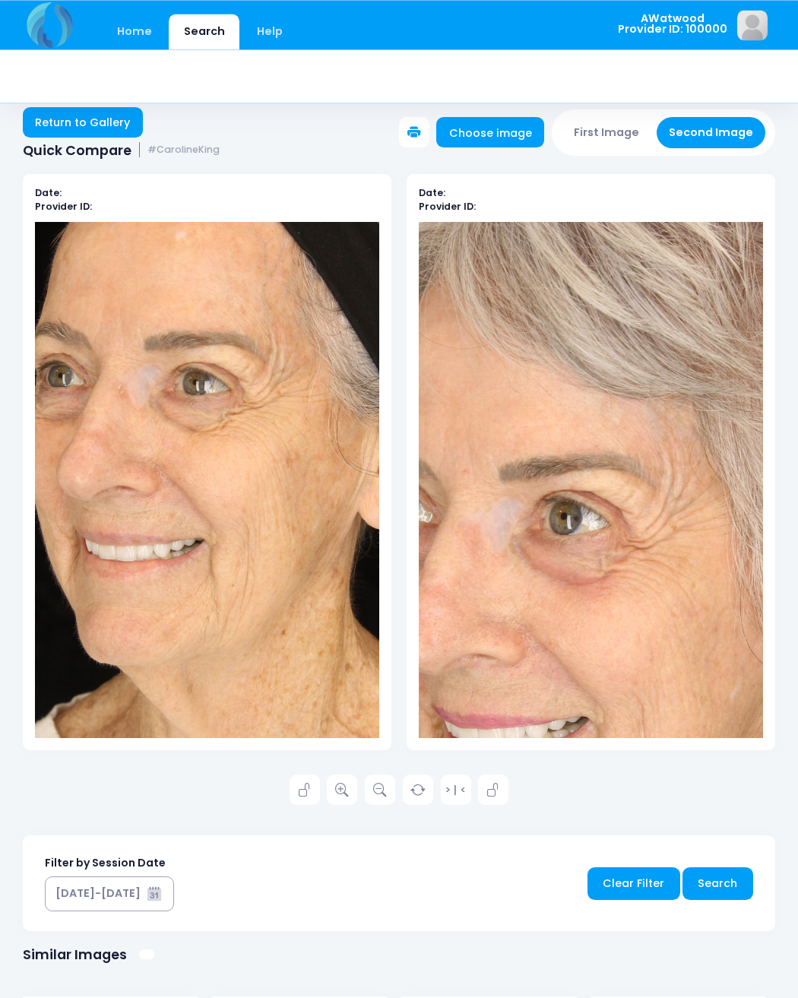
click at [58, 135] on link "Return to Gallery" at bounding box center [83, 122] width 120 height 30
click at [125, 33] on link "Home" at bounding box center [134, 32] width 65 height 36
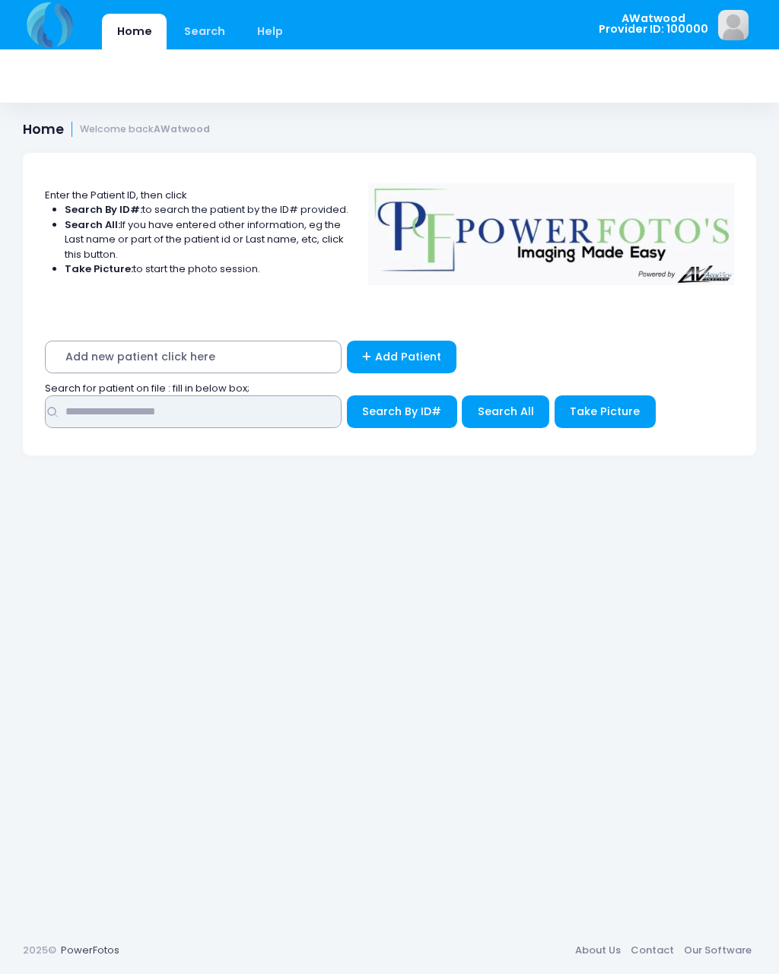
click at [292, 395] on input "text" at bounding box center [193, 411] width 297 height 33
type input "*****"
click at [528, 406] on span "Search All" at bounding box center [505, 411] width 56 height 15
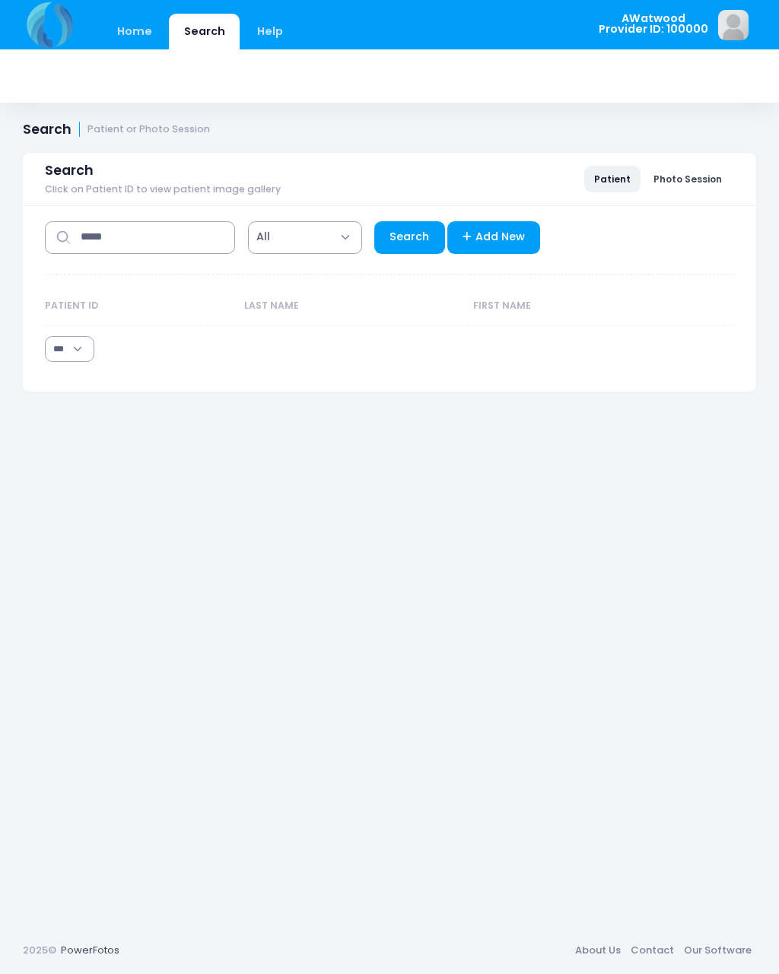
select select "***"
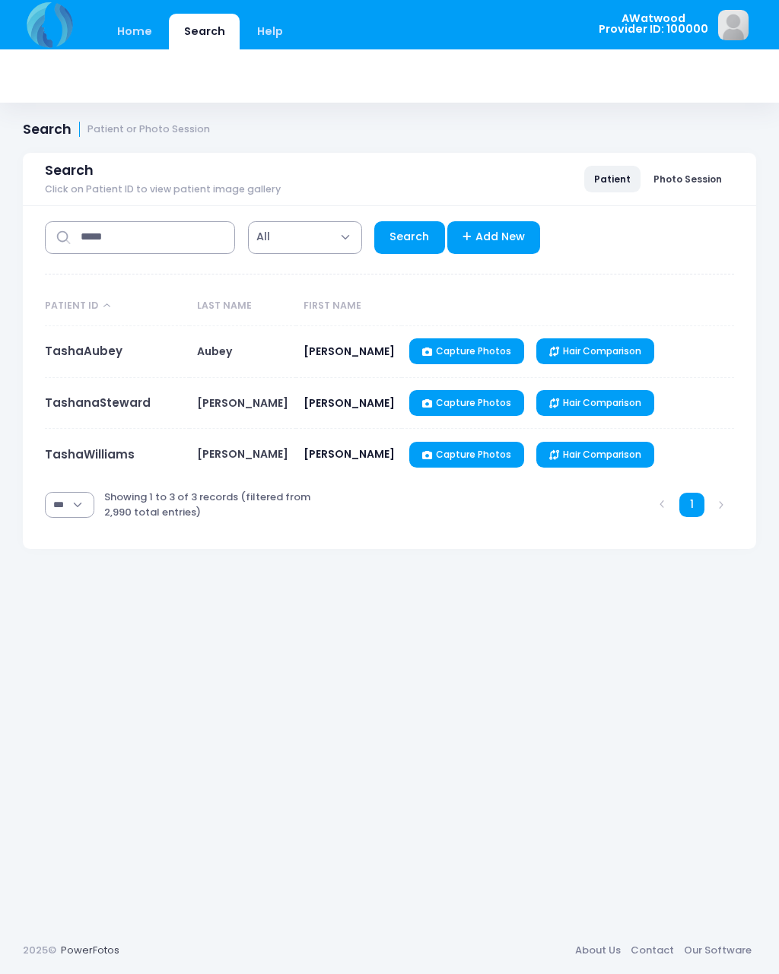
click at [79, 344] on link "TashaAubey" at bounding box center [84, 351] width 78 height 16
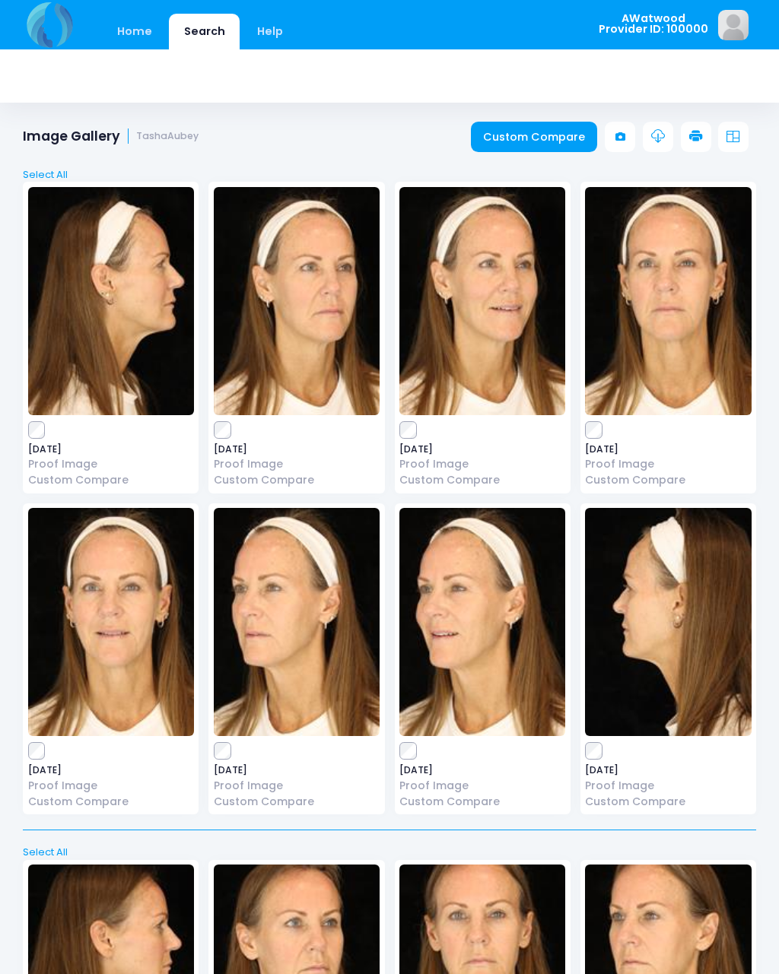
click at [549, 142] on link "Custom Compare" at bounding box center [534, 137] width 127 height 30
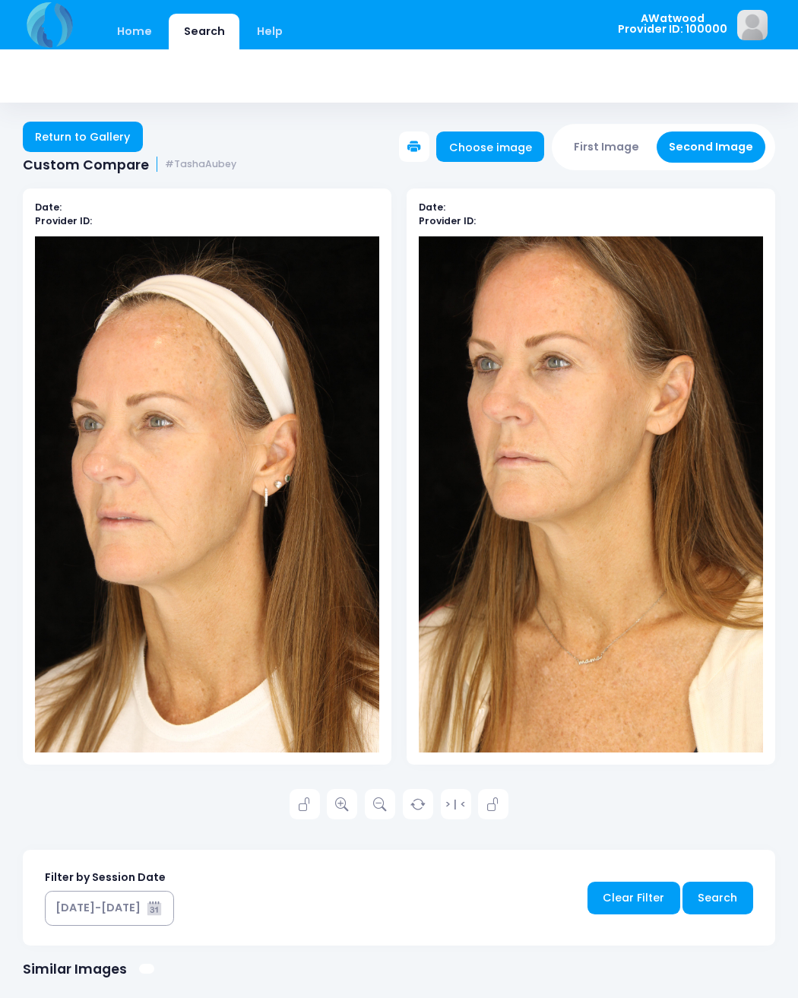
scroll to position [2, 0]
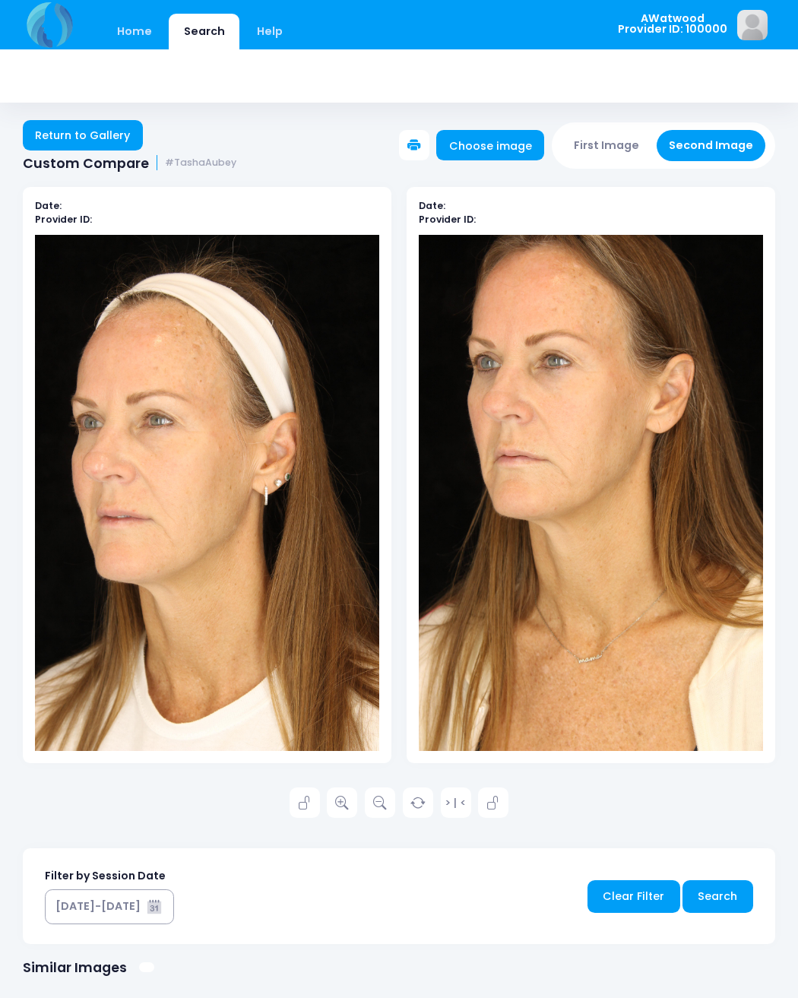
click at [347, 814] on link at bounding box center [342, 803] width 30 height 30
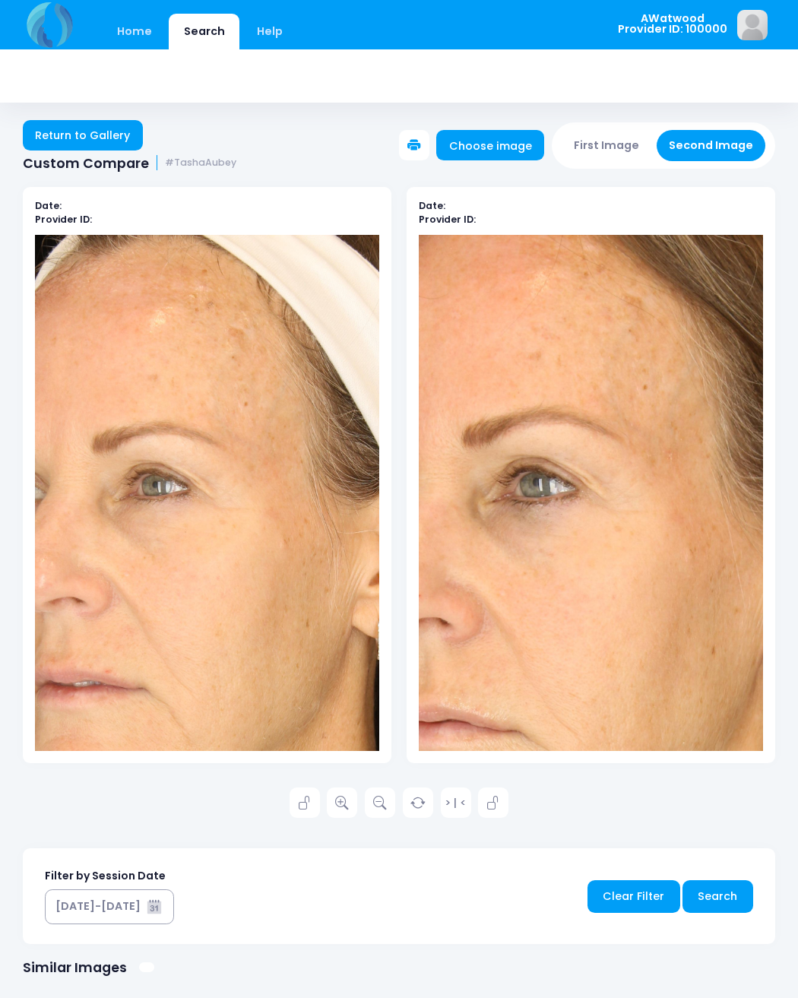
click at [90, 148] on link "Return to Gallery" at bounding box center [83, 135] width 120 height 30
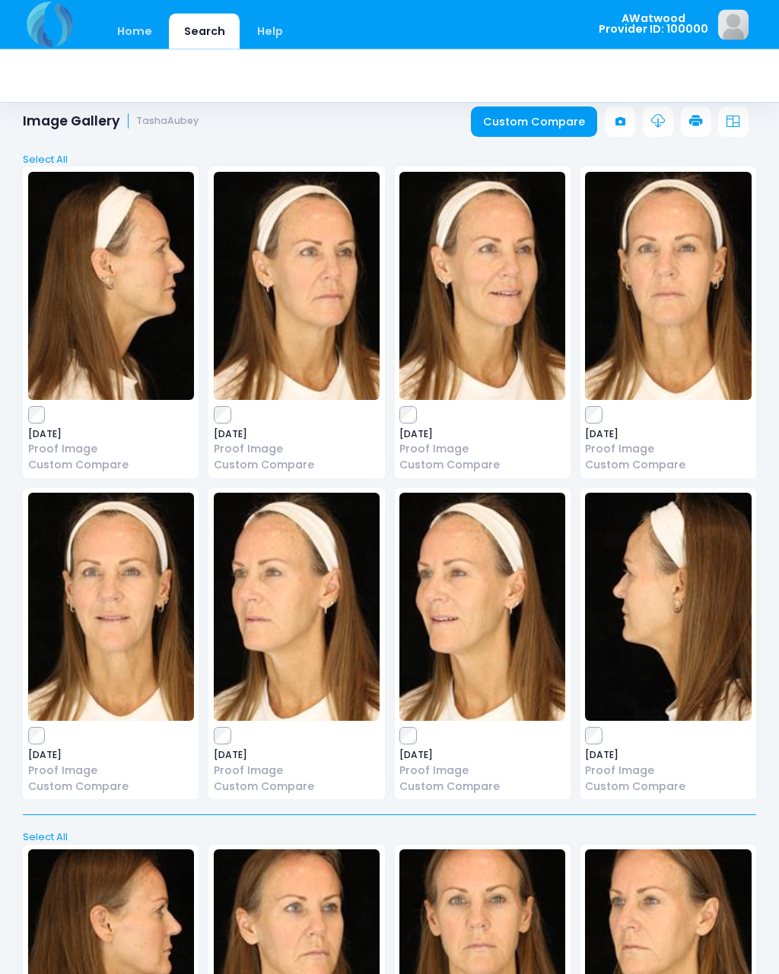
scroll to position [15, 0]
click at [547, 118] on link "Custom Compare" at bounding box center [534, 121] width 127 height 30
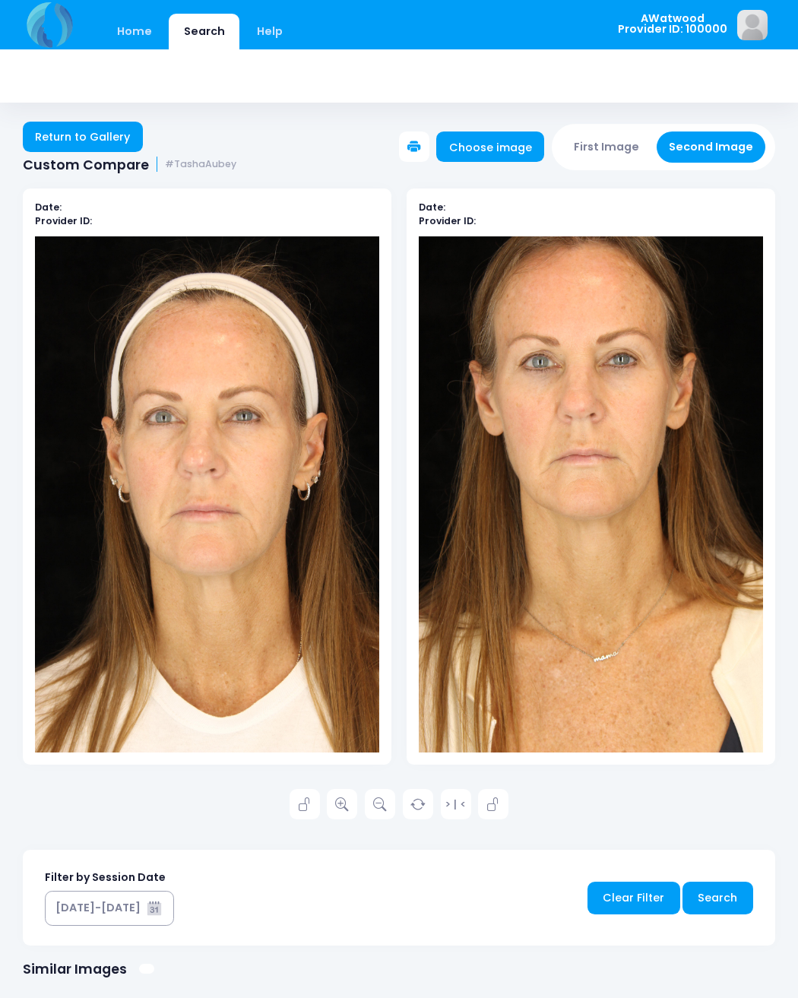
scroll to position [2, 0]
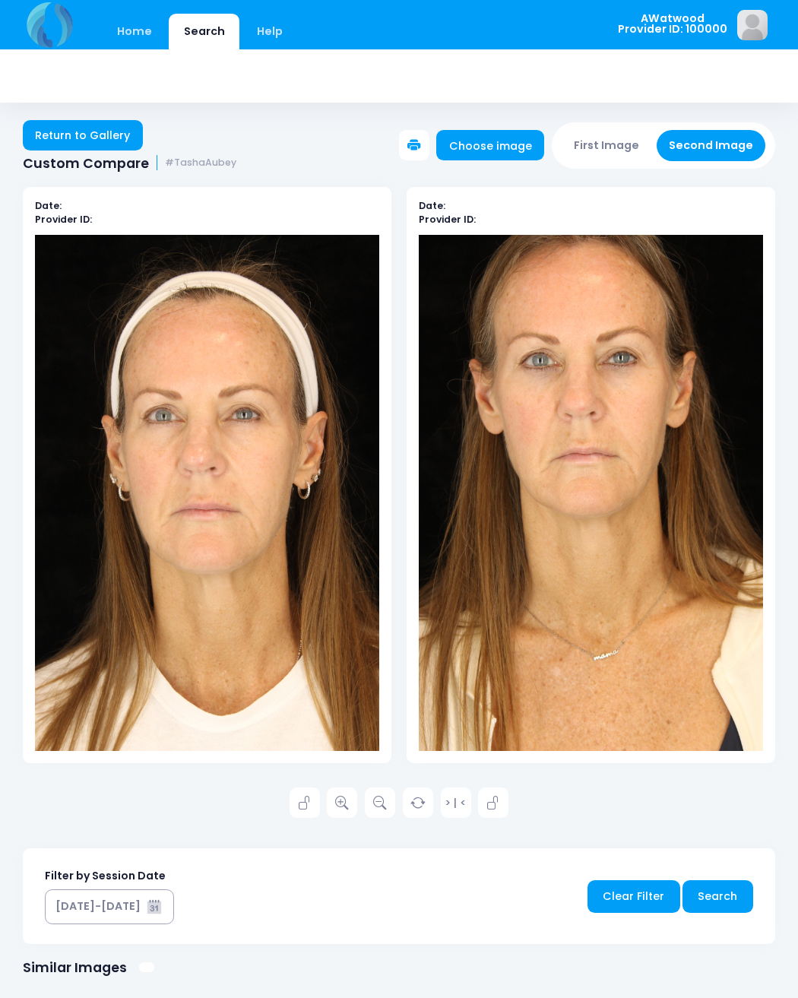
click at [351, 792] on link at bounding box center [342, 803] width 30 height 30
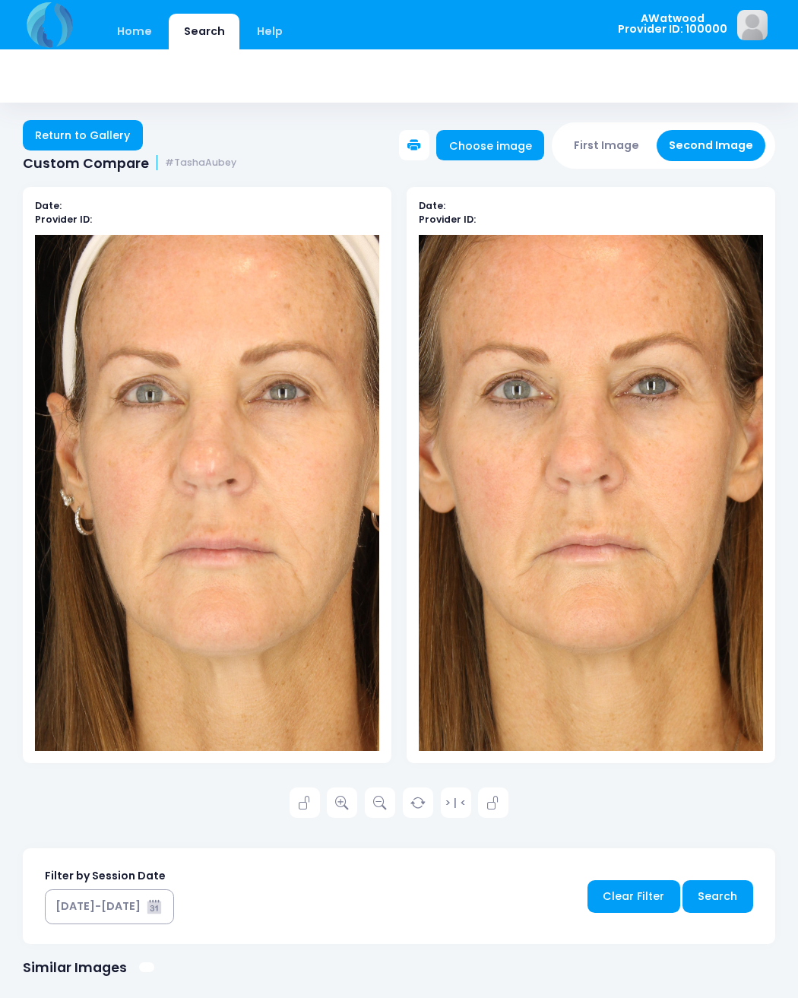
click at [349, 804] on icon at bounding box center [342, 804] width 14 height 14
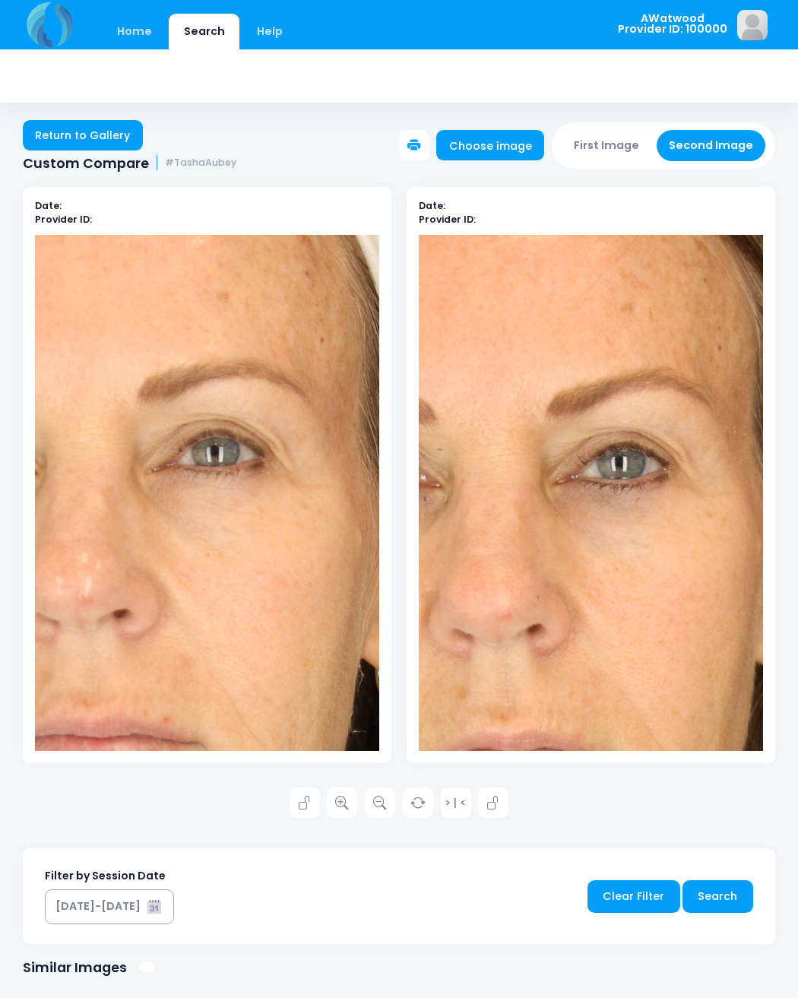
click at [97, 132] on link "Return to Gallery" at bounding box center [83, 135] width 120 height 30
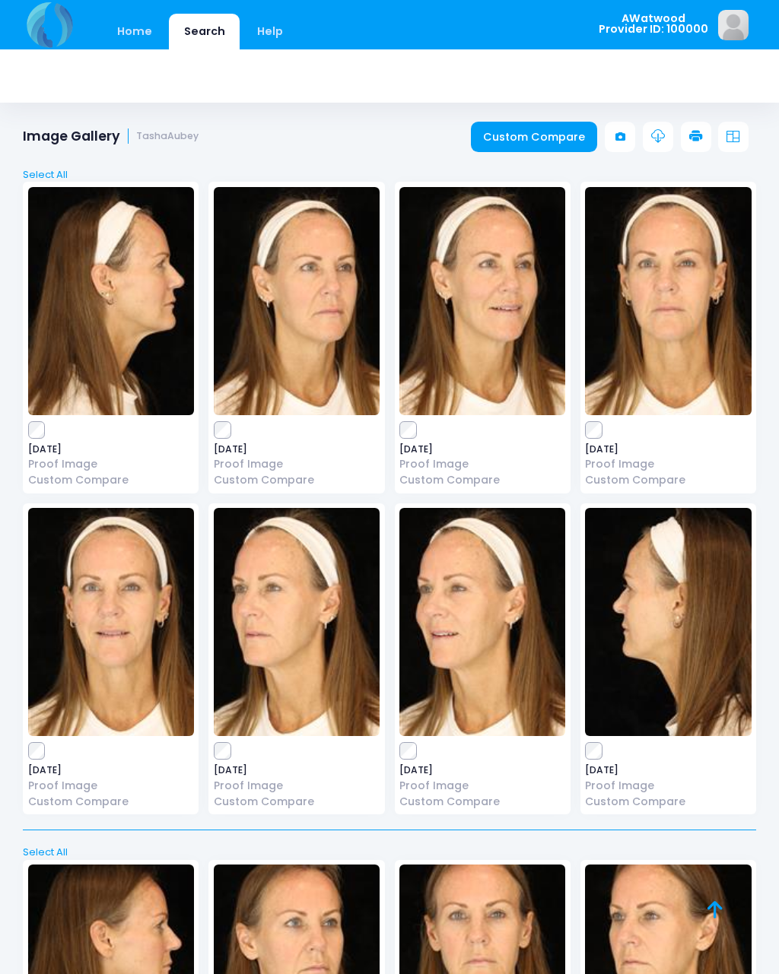
click at [66, 341] on img at bounding box center [111, 301] width 166 height 228
click at [561, 138] on link "Custom Compare" at bounding box center [534, 137] width 127 height 30
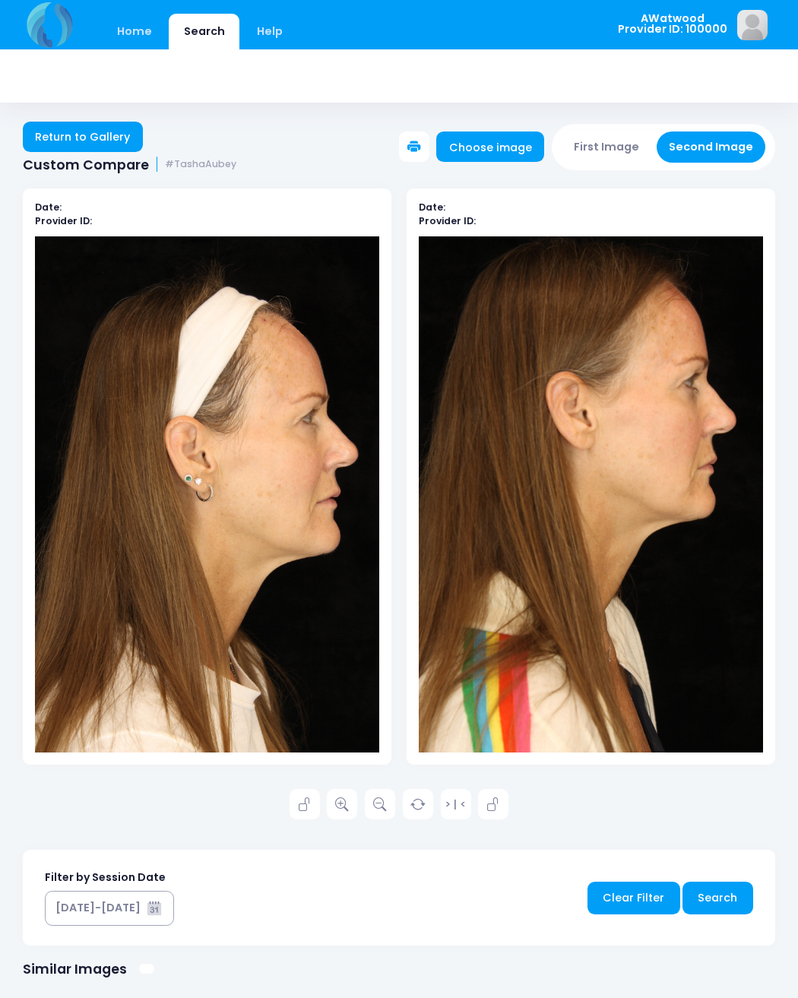
scroll to position [2, 0]
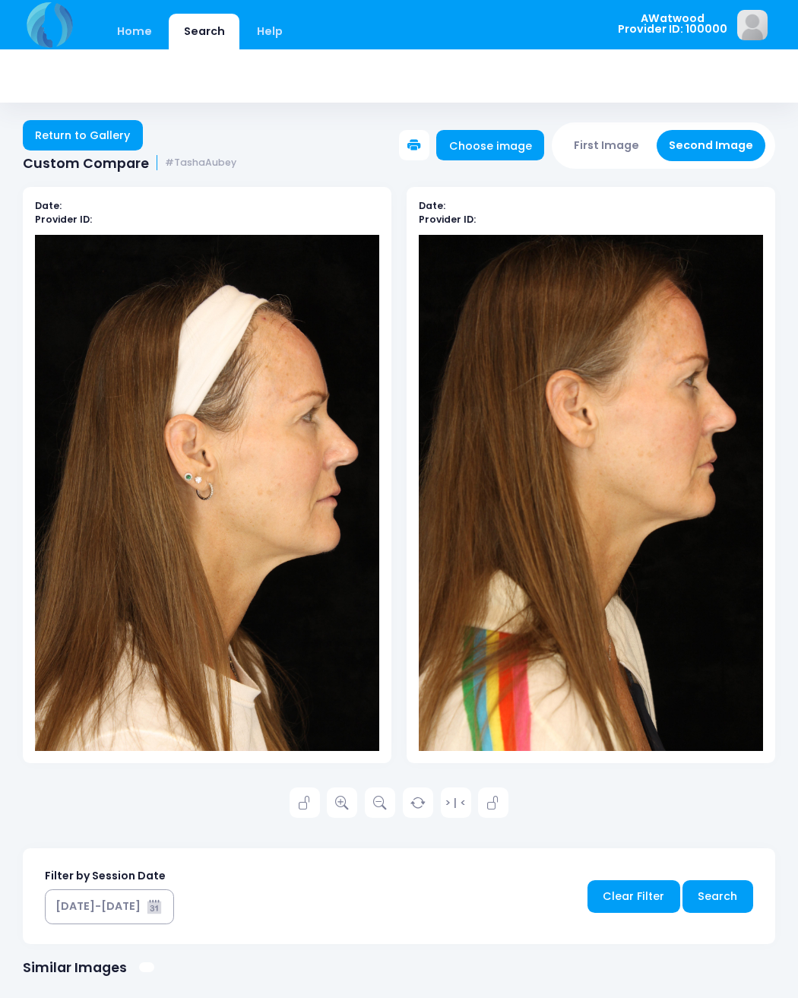
click at [332, 796] on link at bounding box center [342, 803] width 30 height 30
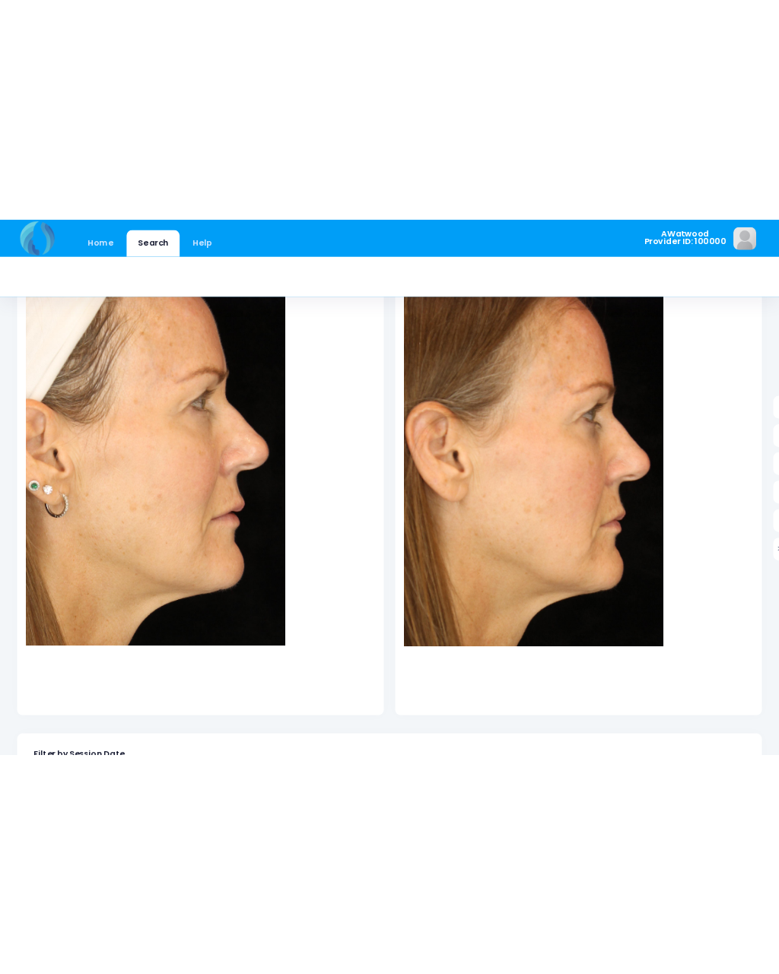
scroll to position [0, 0]
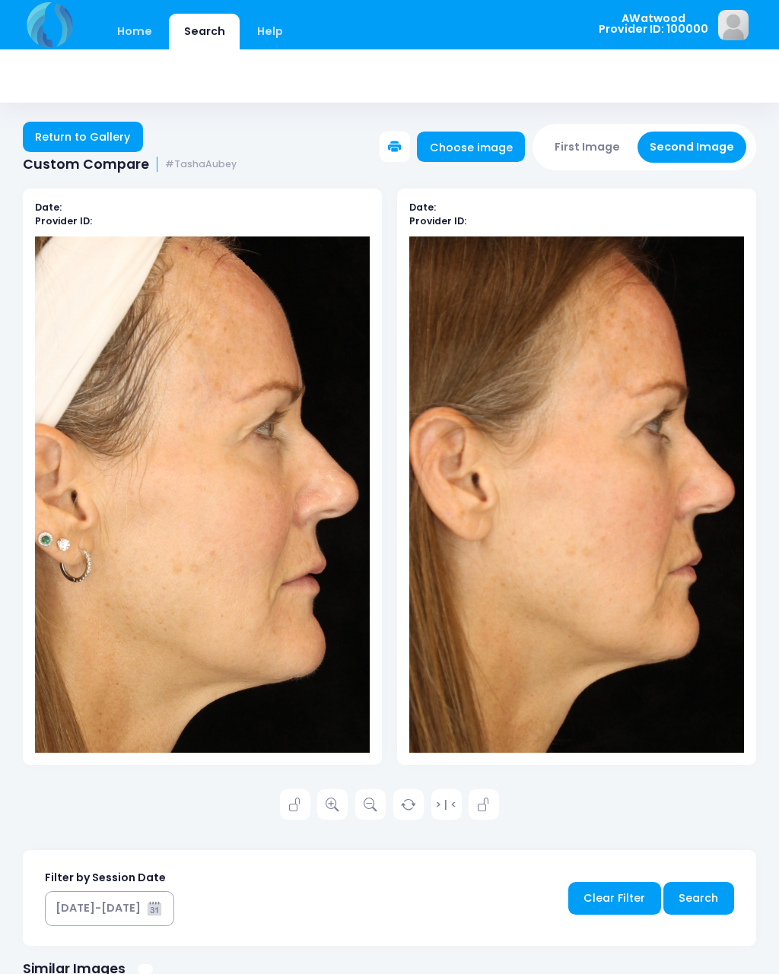
click at [333, 803] on icon at bounding box center [332, 805] width 14 height 14
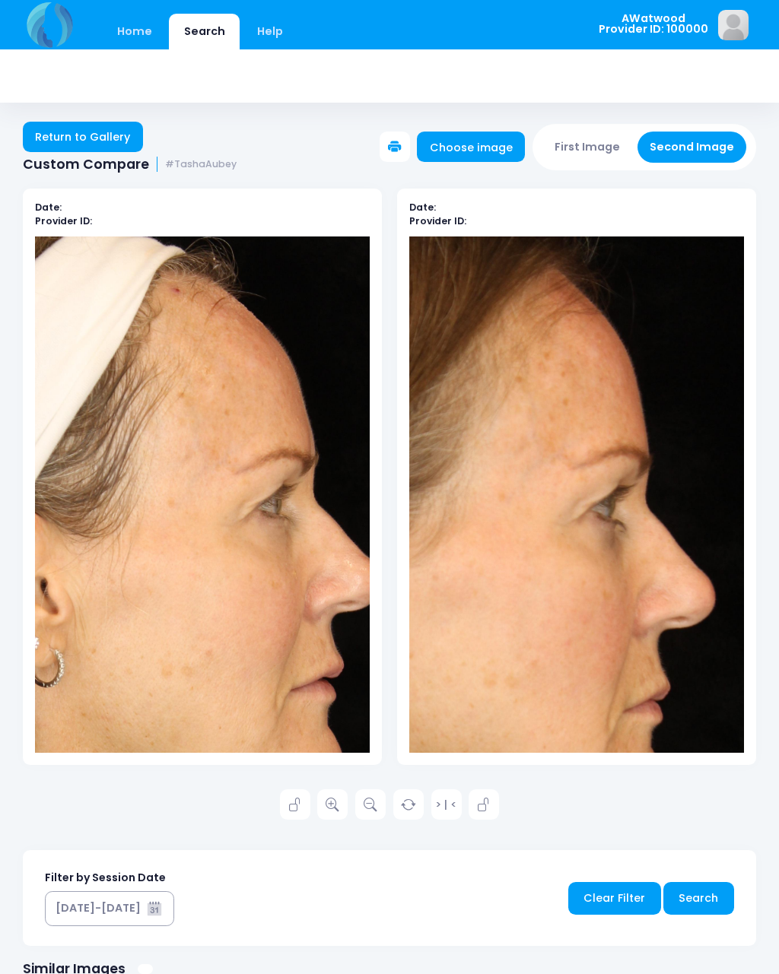
click at [88, 143] on link "Return to Gallery" at bounding box center [83, 137] width 120 height 30
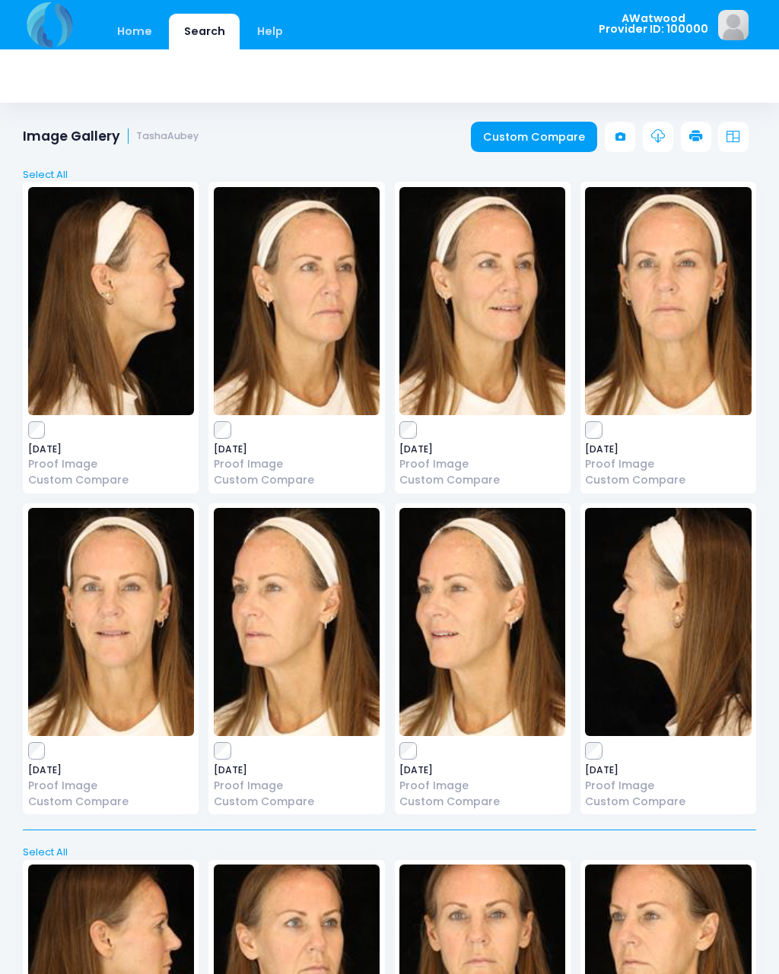
click at [569, 138] on link "Custom Compare" at bounding box center [534, 137] width 127 height 30
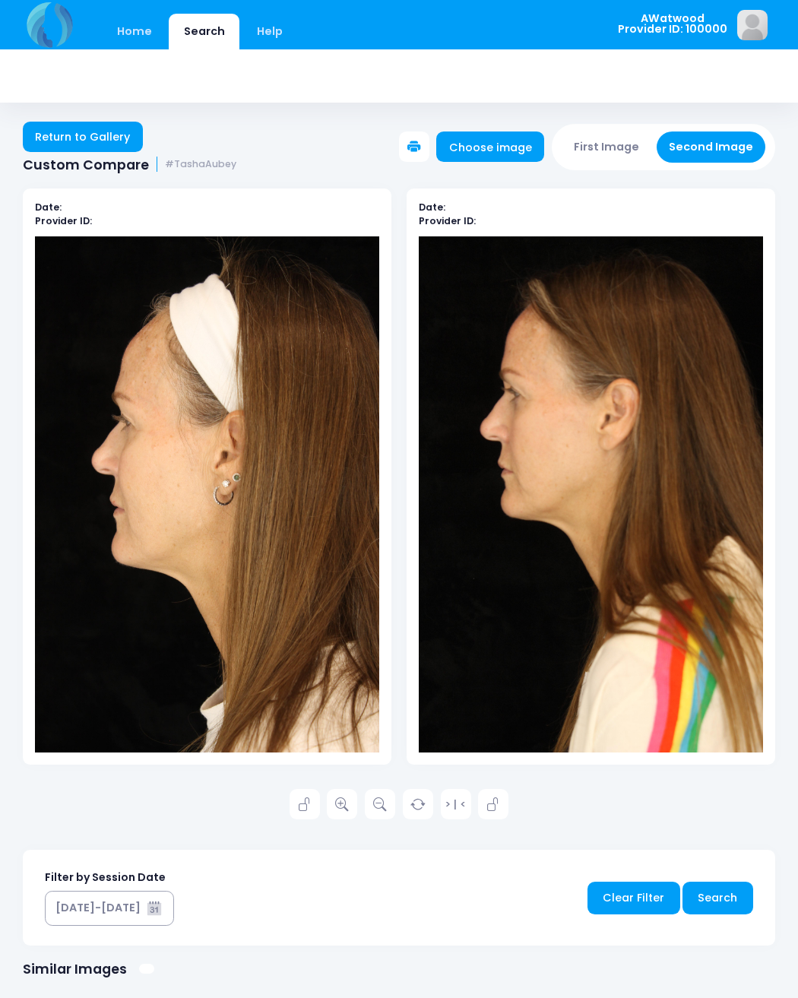
click at [346, 803] on icon at bounding box center [342, 805] width 14 height 14
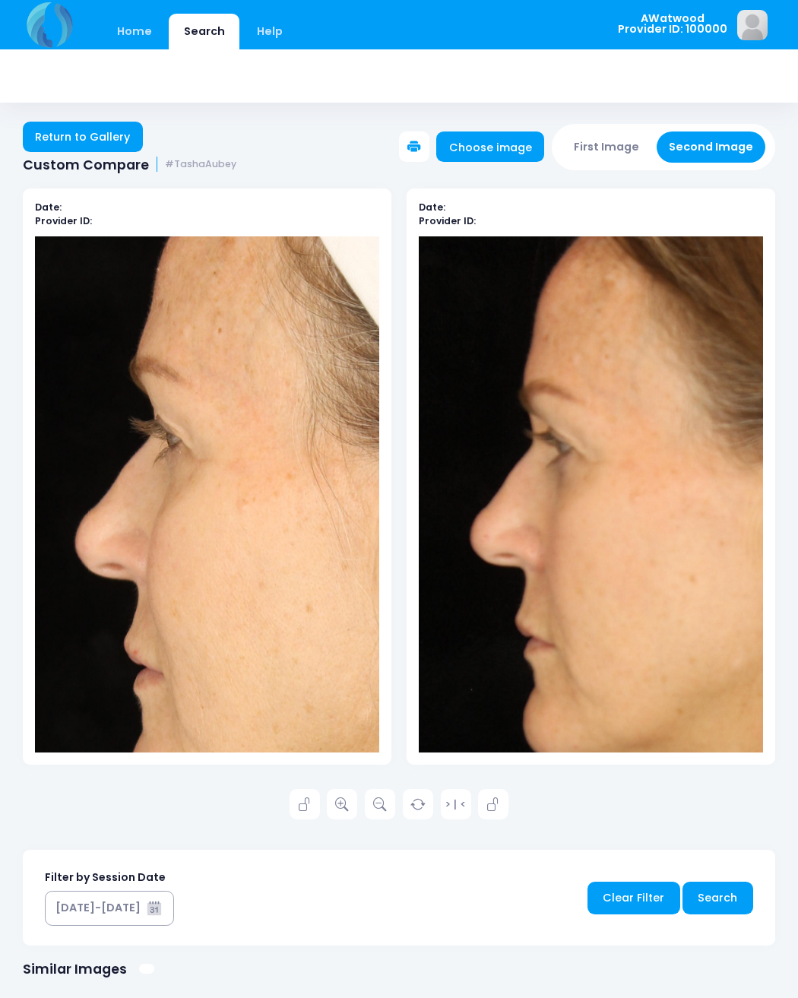
click at [109, 138] on link "Return to Gallery" at bounding box center [83, 137] width 120 height 30
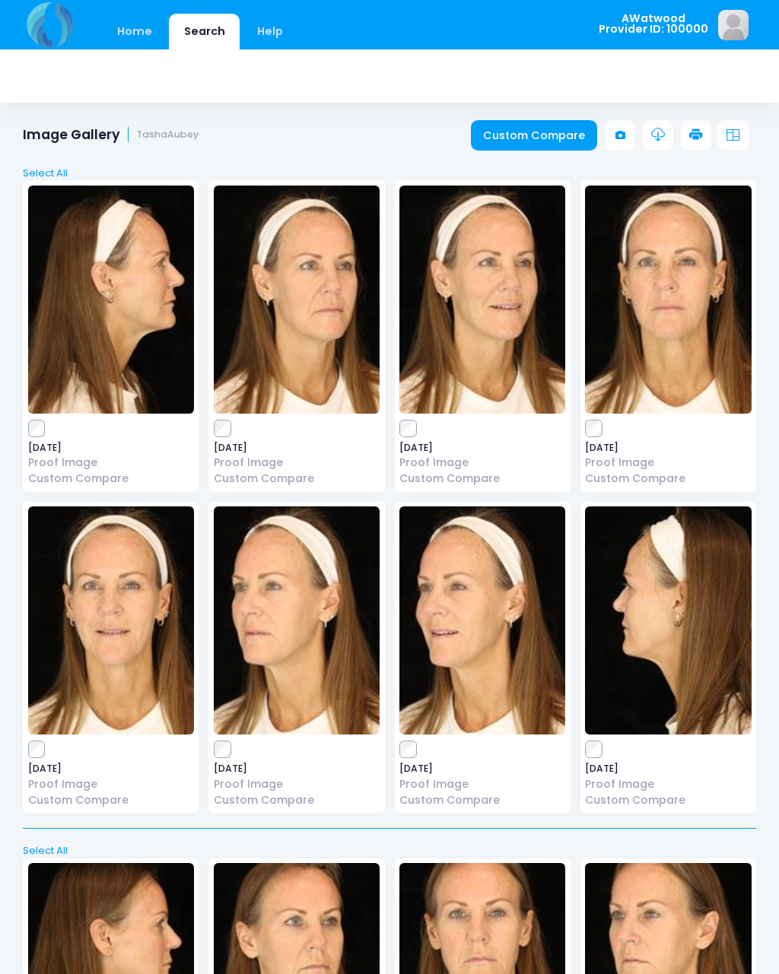
click at [555, 123] on link "Custom Compare" at bounding box center [534, 135] width 127 height 30
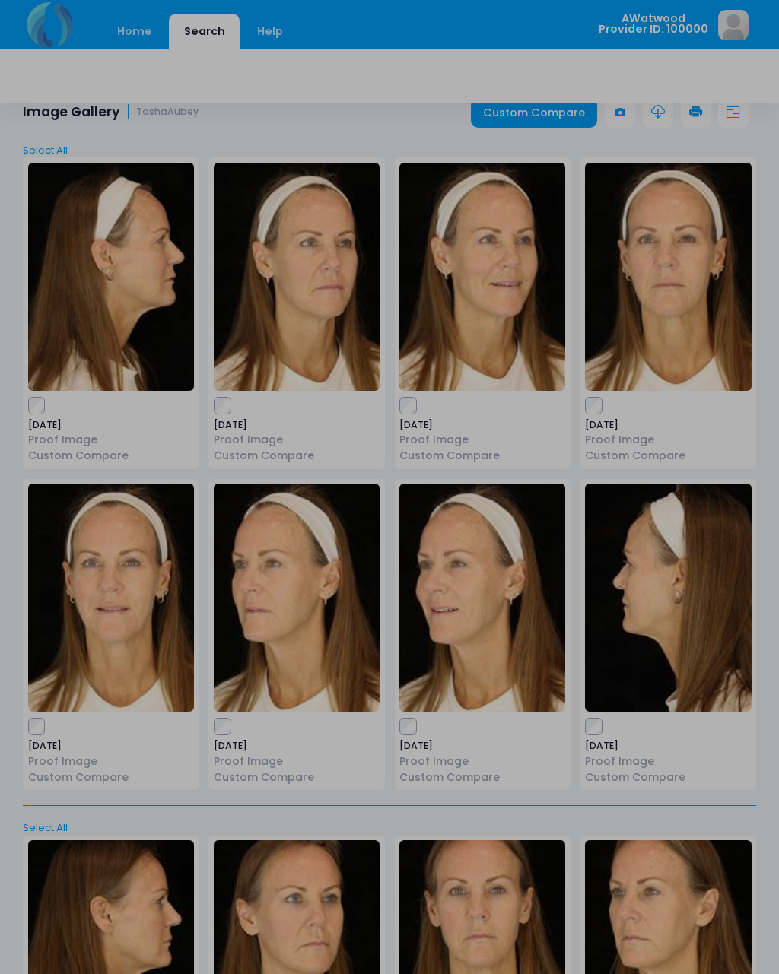
scroll to position [29, 0]
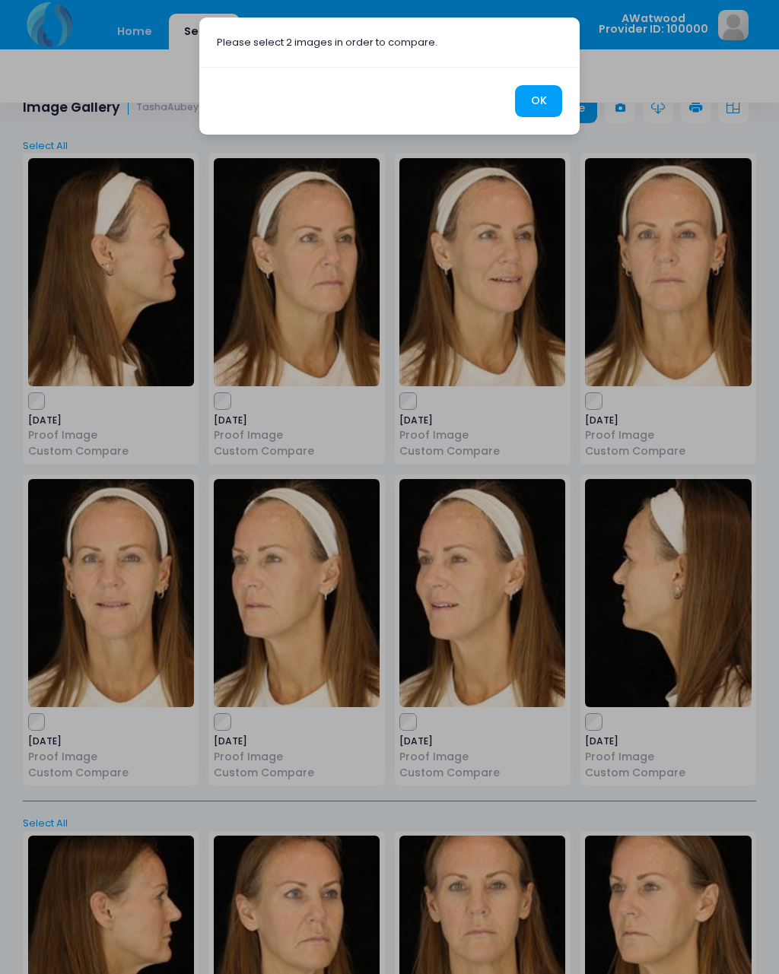
click at [540, 101] on button "OK" at bounding box center [538, 101] width 47 height 33
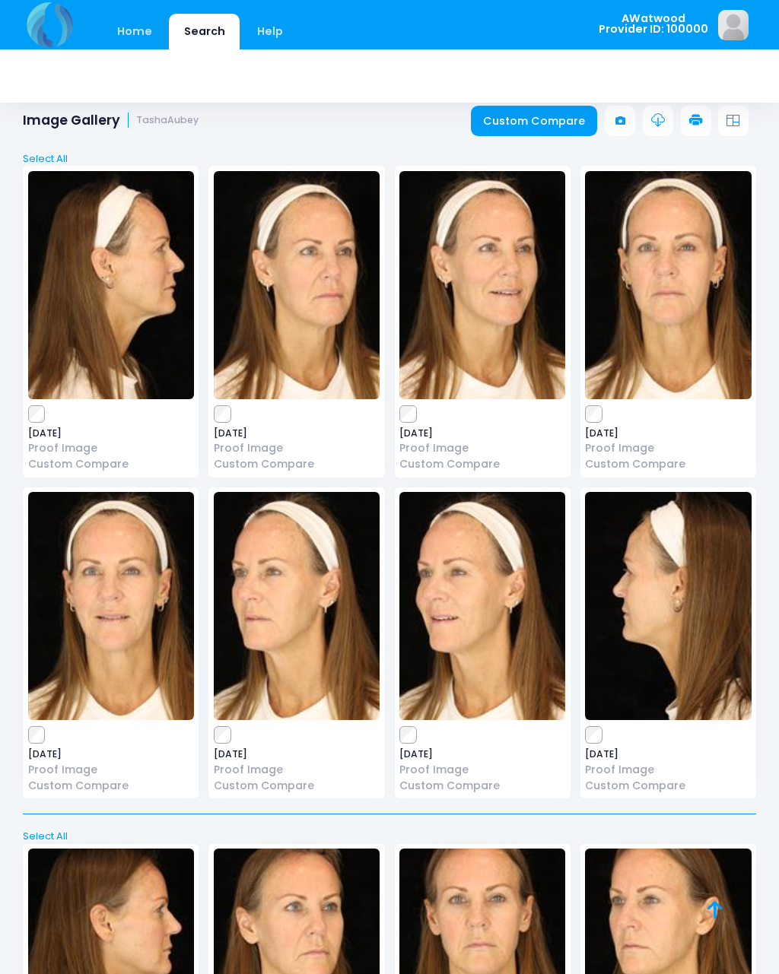
scroll to position [0, 0]
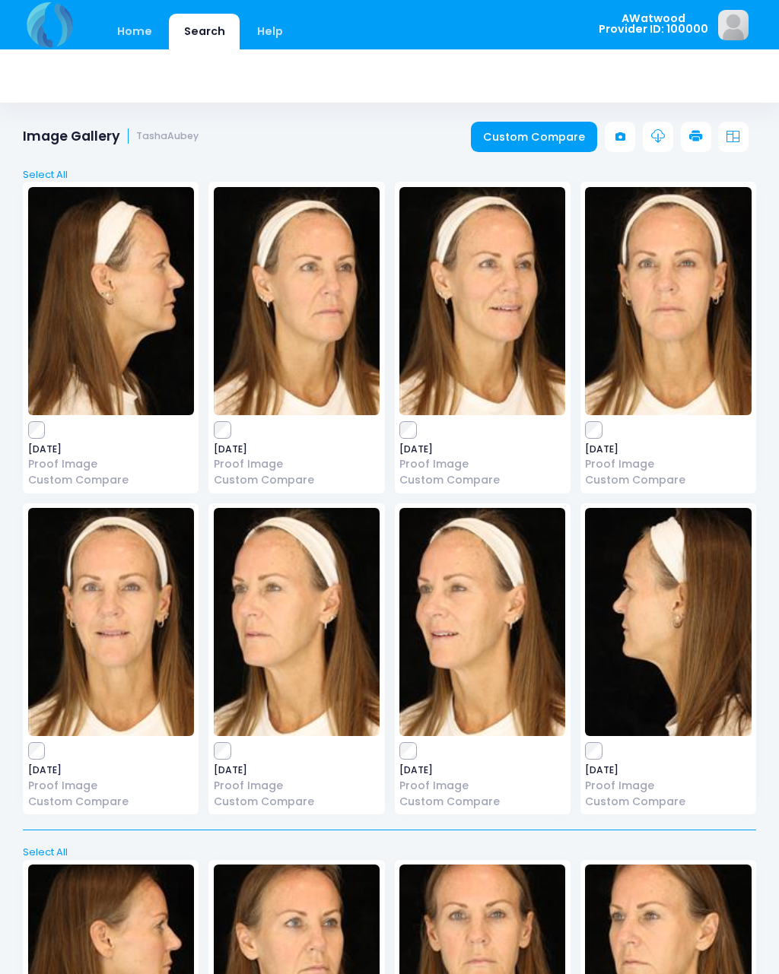
click at [560, 140] on link "Custom Compare" at bounding box center [534, 137] width 127 height 30
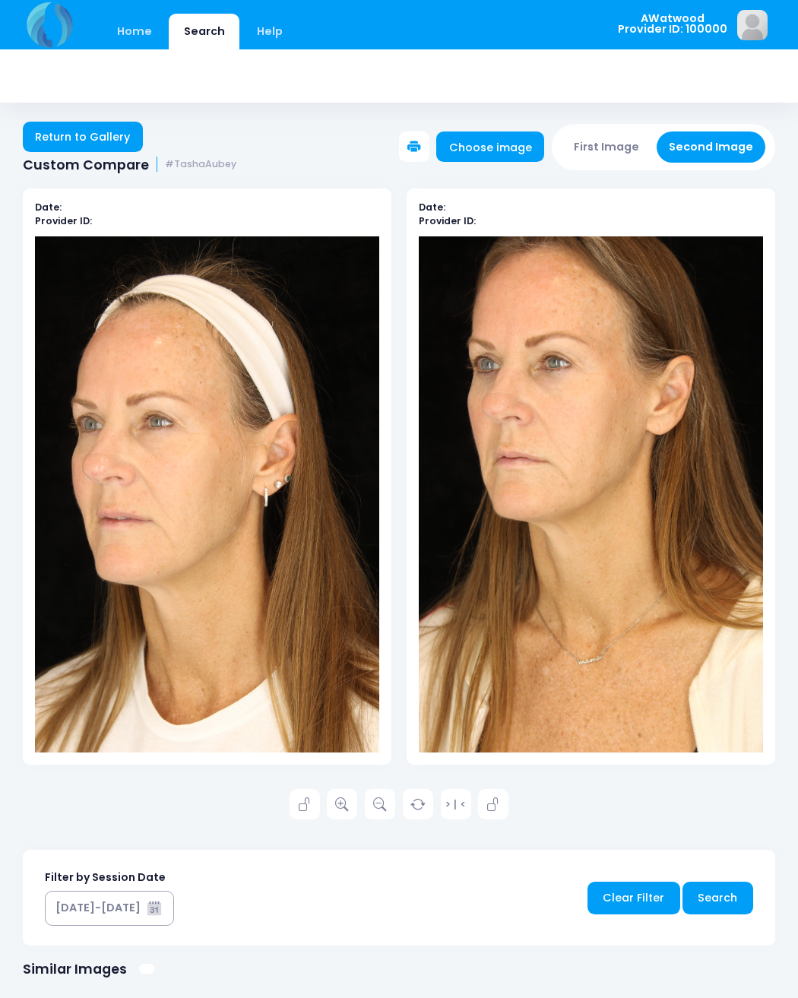
scroll to position [2, 0]
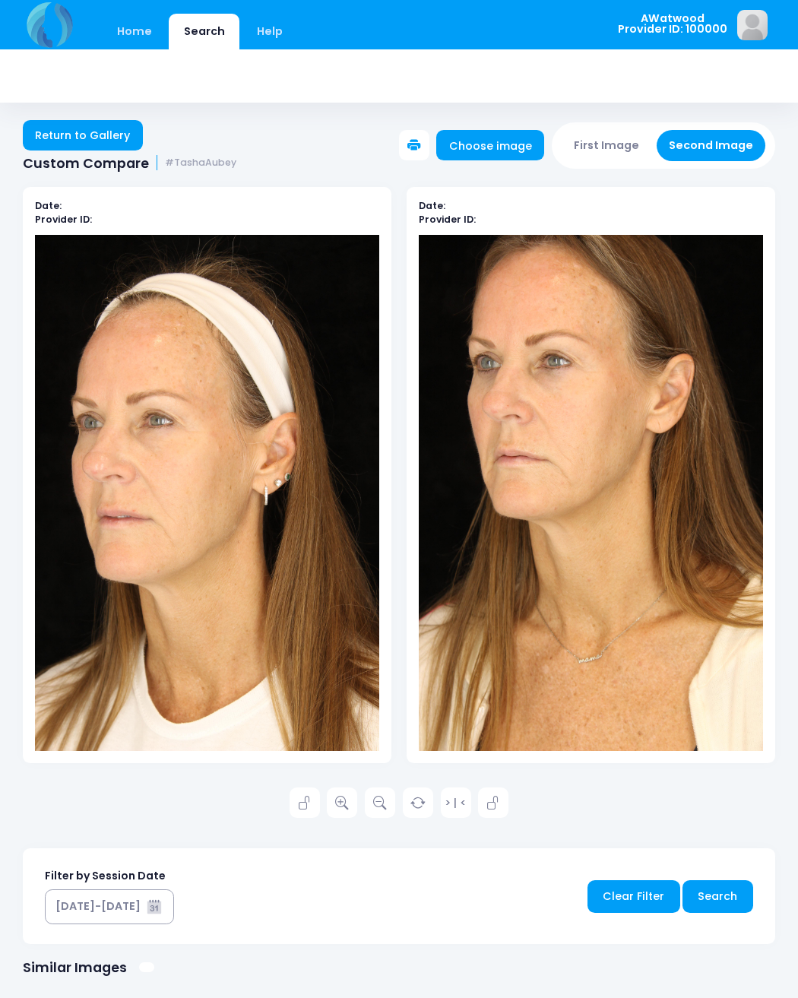
click at [351, 800] on link at bounding box center [342, 803] width 30 height 30
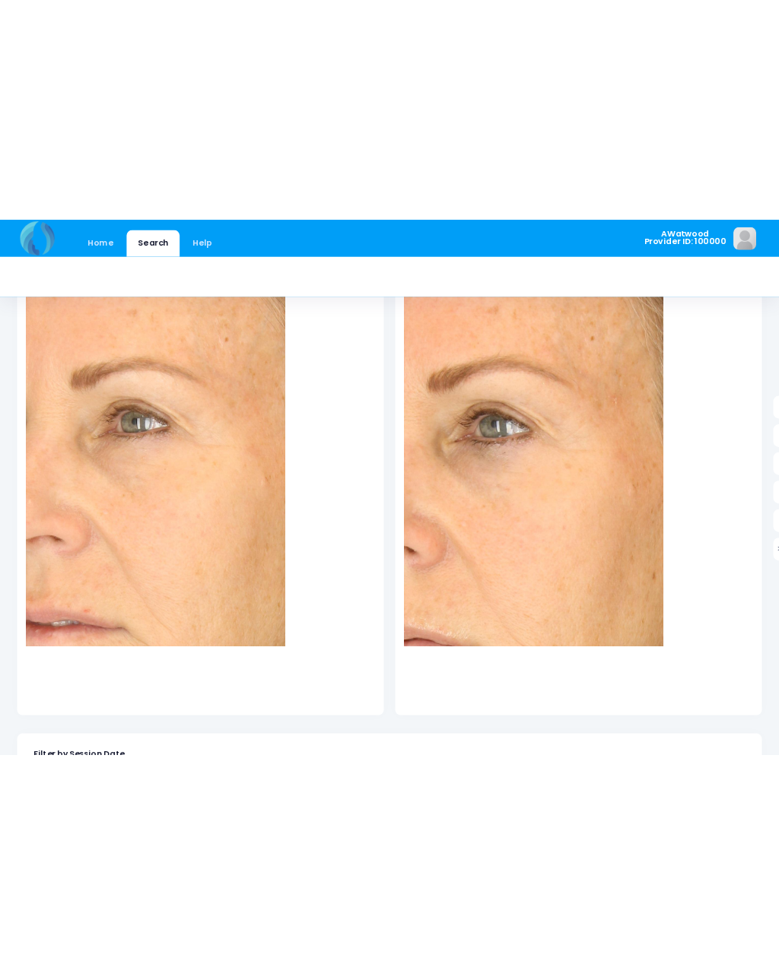
scroll to position [0, 0]
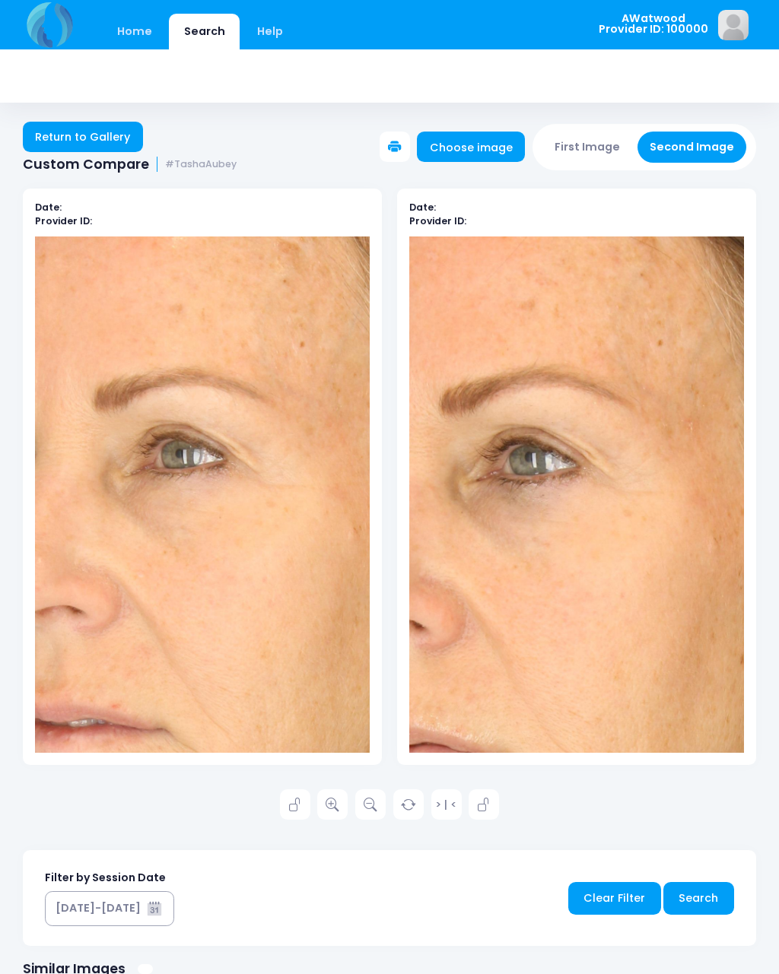
click at [59, 147] on link "Return to Gallery" at bounding box center [83, 137] width 120 height 30
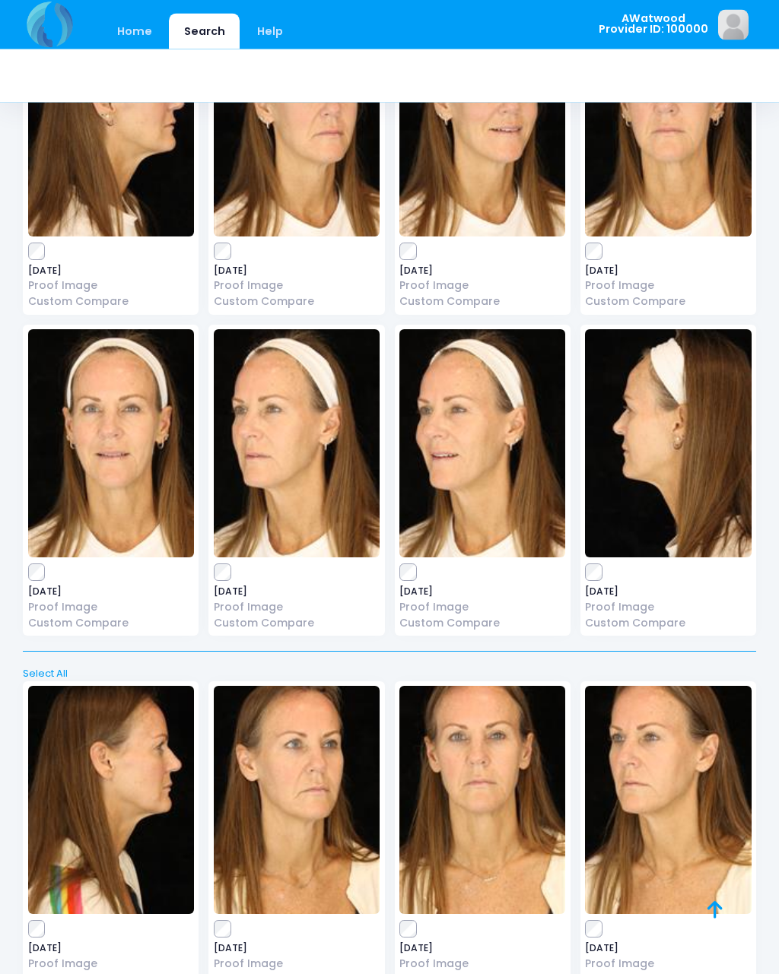
scroll to position [179, 0]
click at [228, 500] on img at bounding box center [297, 443] width 166 height 228
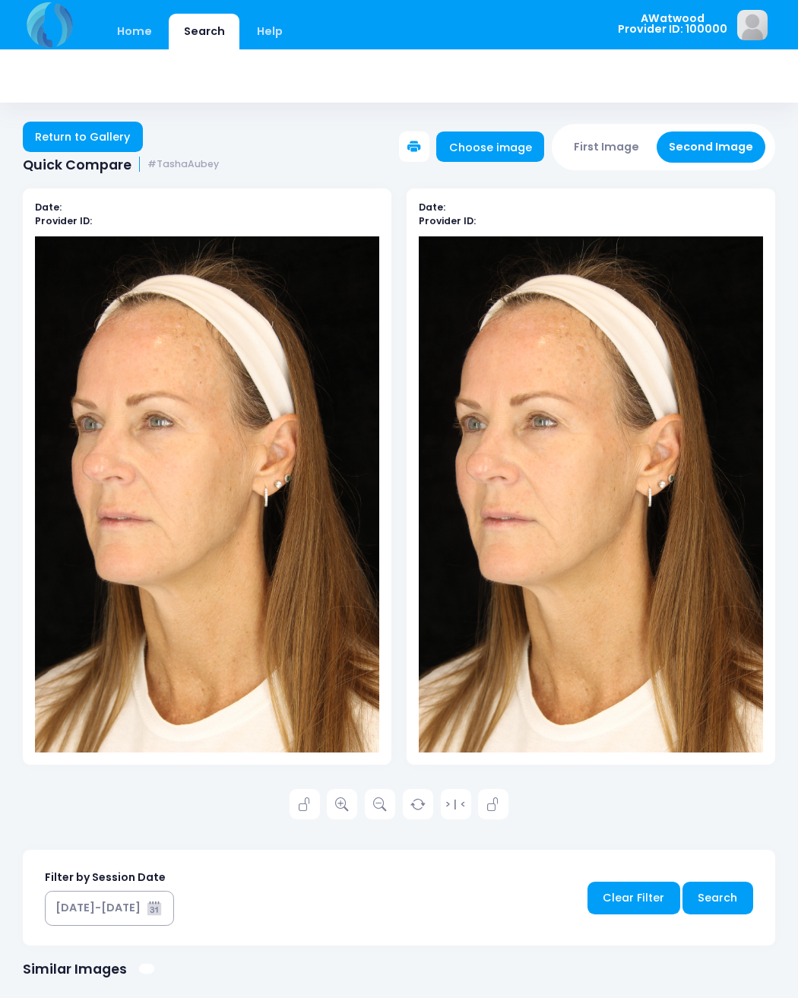
scroll to position [2, 0]
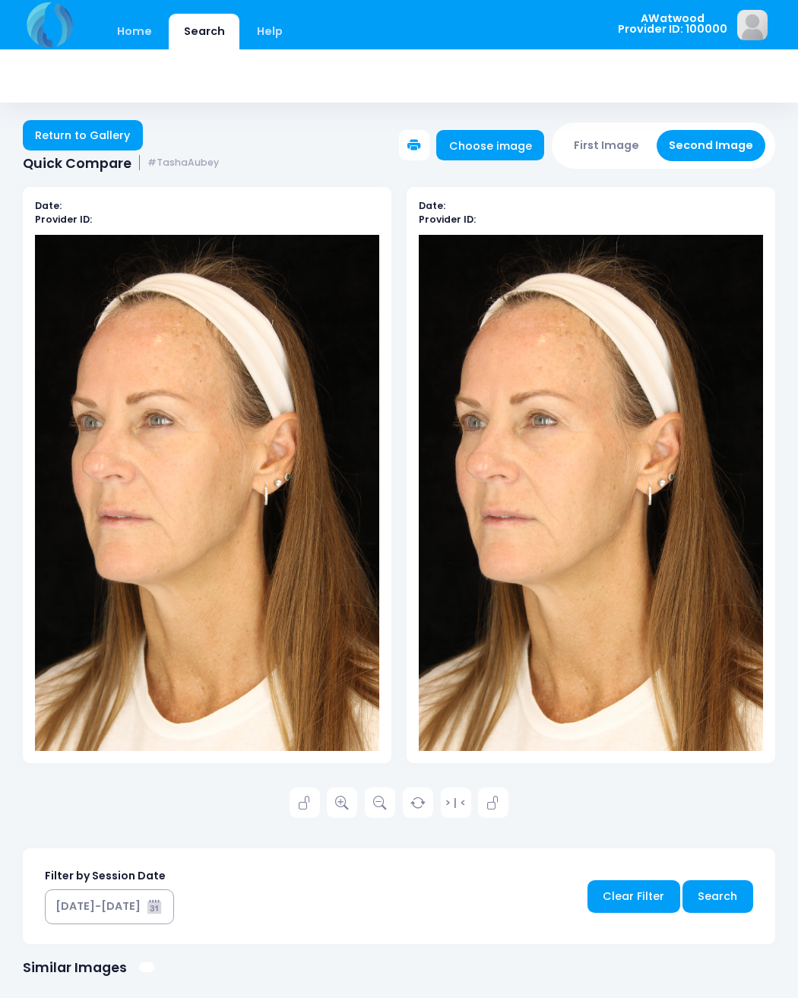
click at [82, 126] on link "Return to Gallery" at bounding box center [83, 135] width 120 height 30
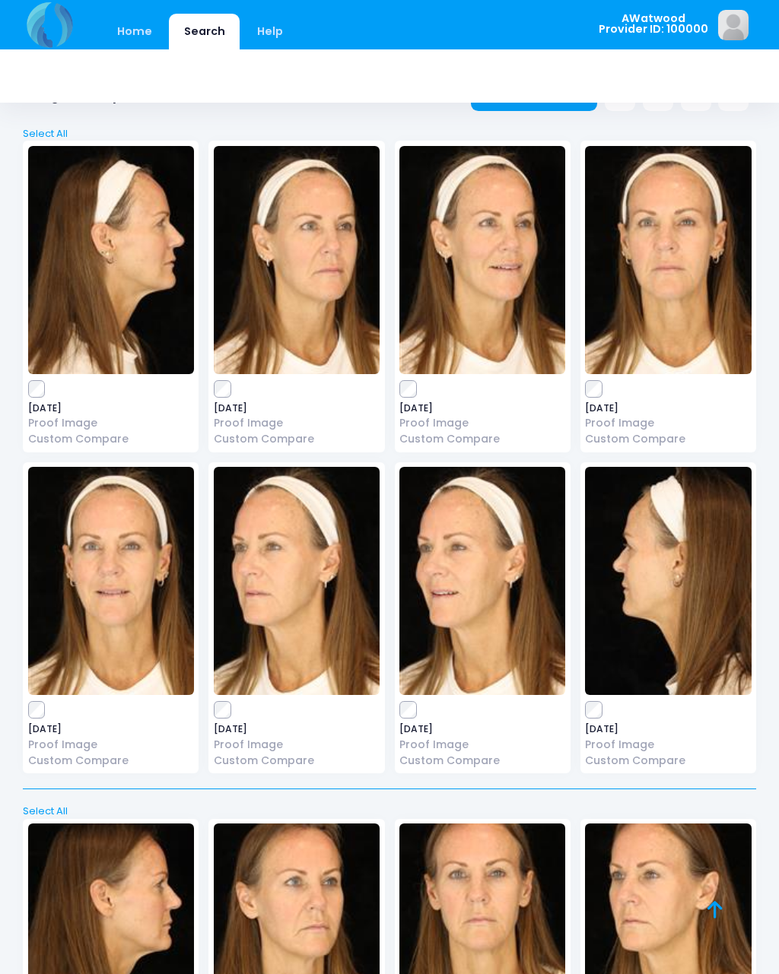
scroll to position [11, 0]
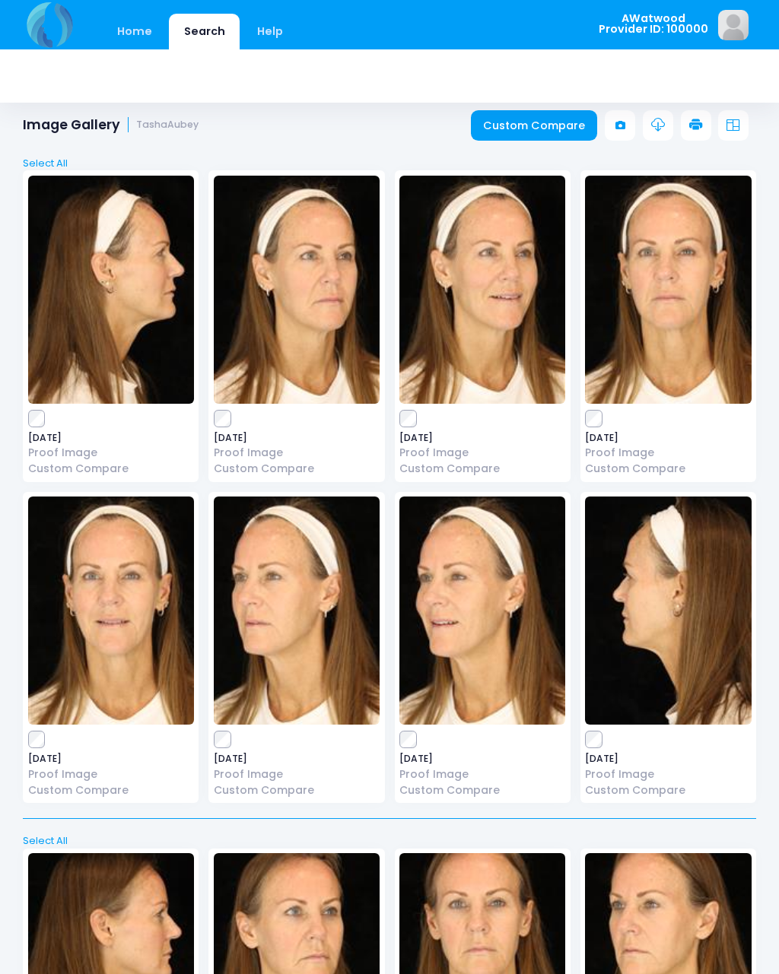
click at [550, 116] on link "Custom Compare" at bounding box center [534, 125] width 127 height 30
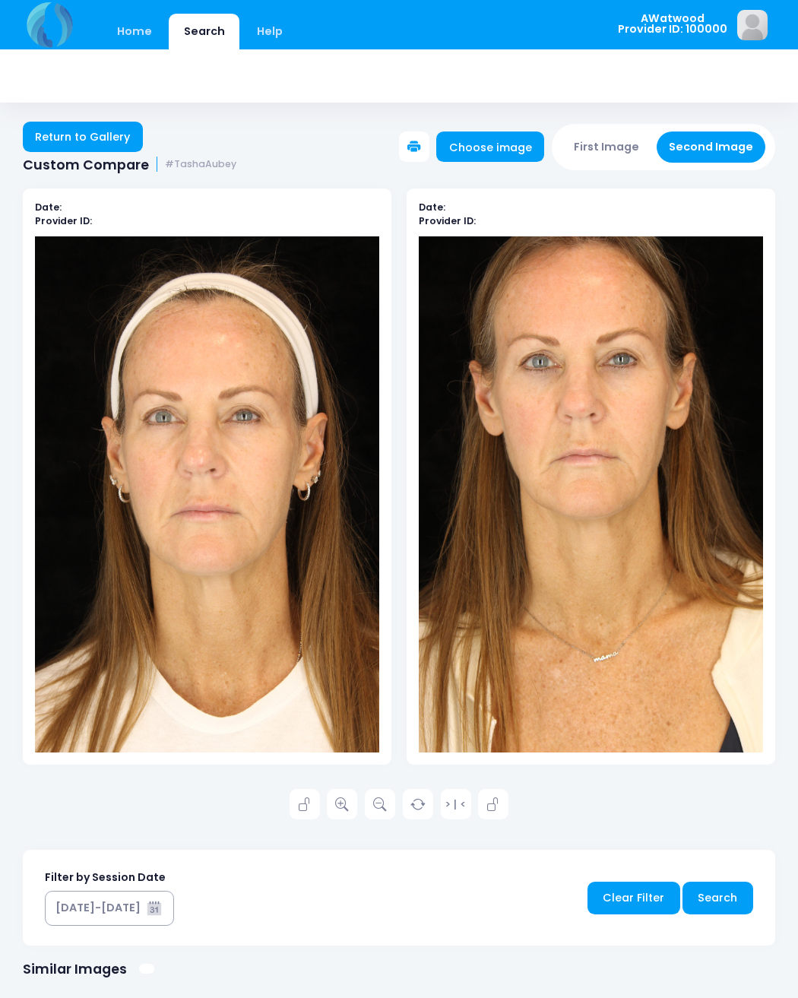
scroll to position [2, 0]
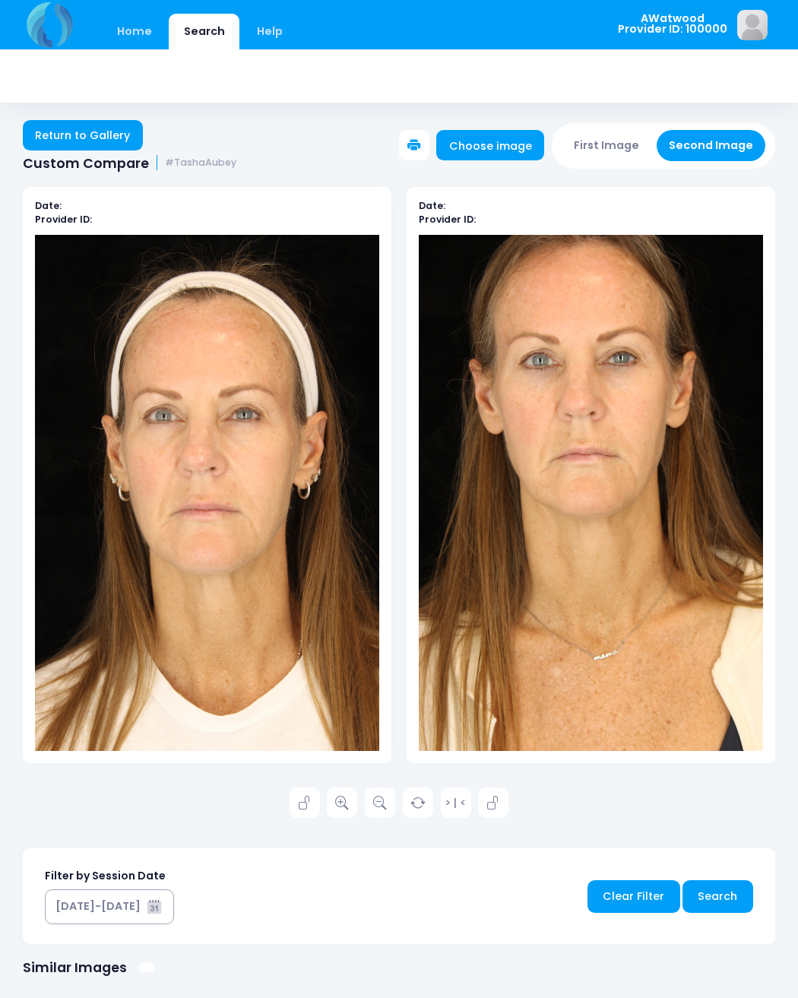
click at [347, 797] on icon at bounding box center [342, 804] width 14 height 14
